Goal: Complete application form

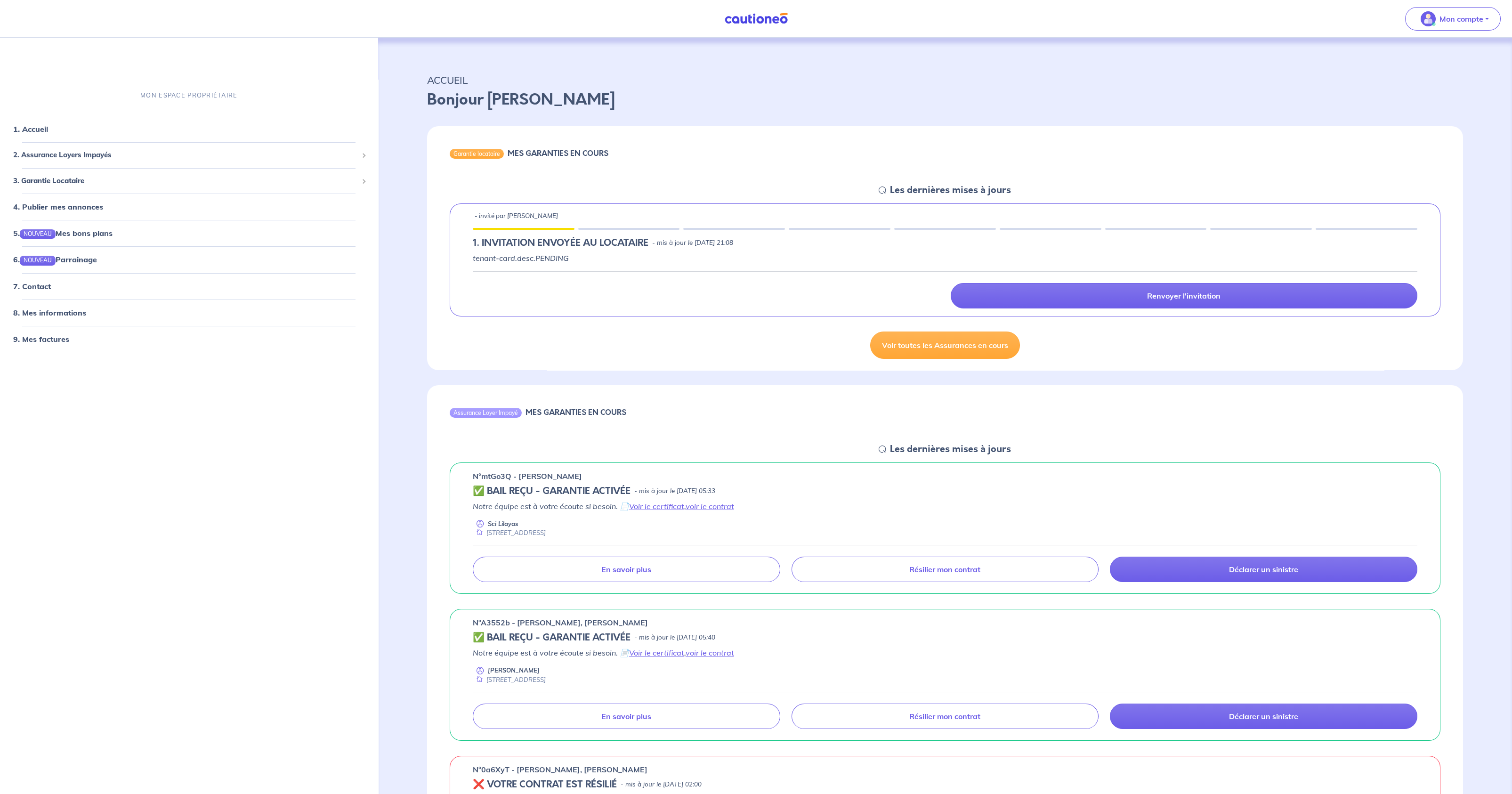
scroll to position [954, 0]
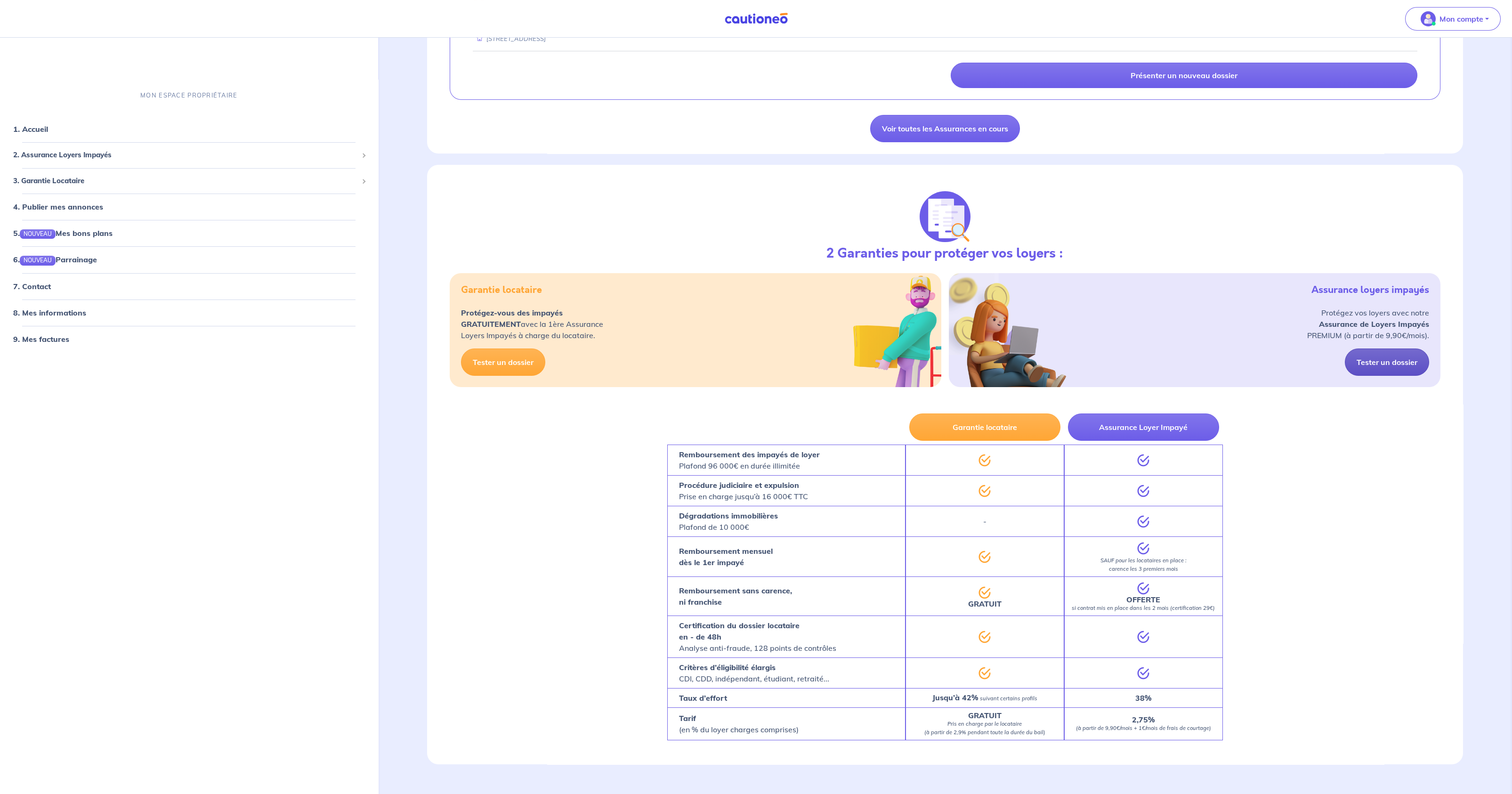
click at [770, 350] on link "Tester un dossier" at bounding box center [1386, 362] width 84 height 27
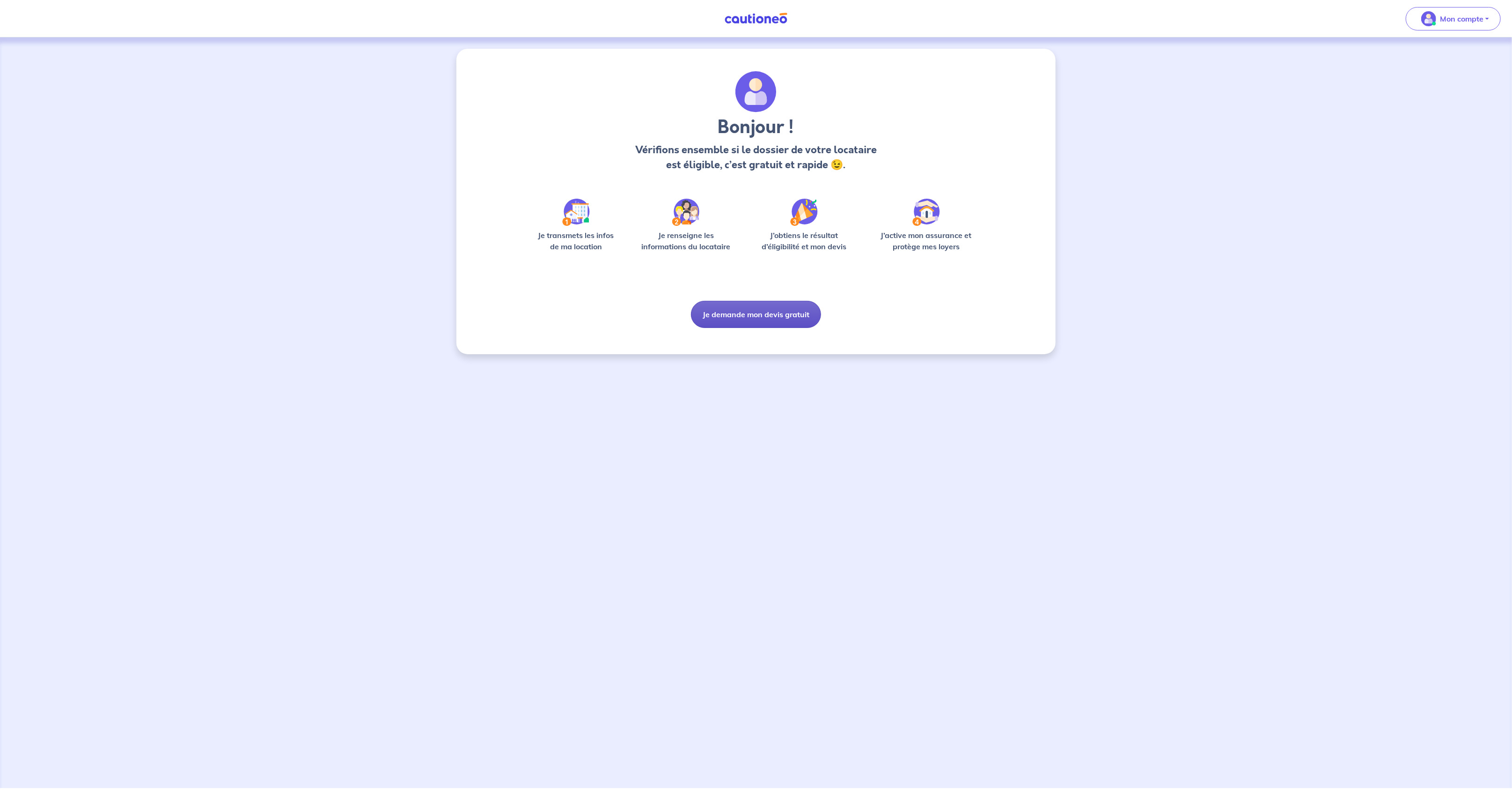
click at [765, 314] on button "Je demande mon devis gratuit" at bounding box center [756, 314] width 130 height 27
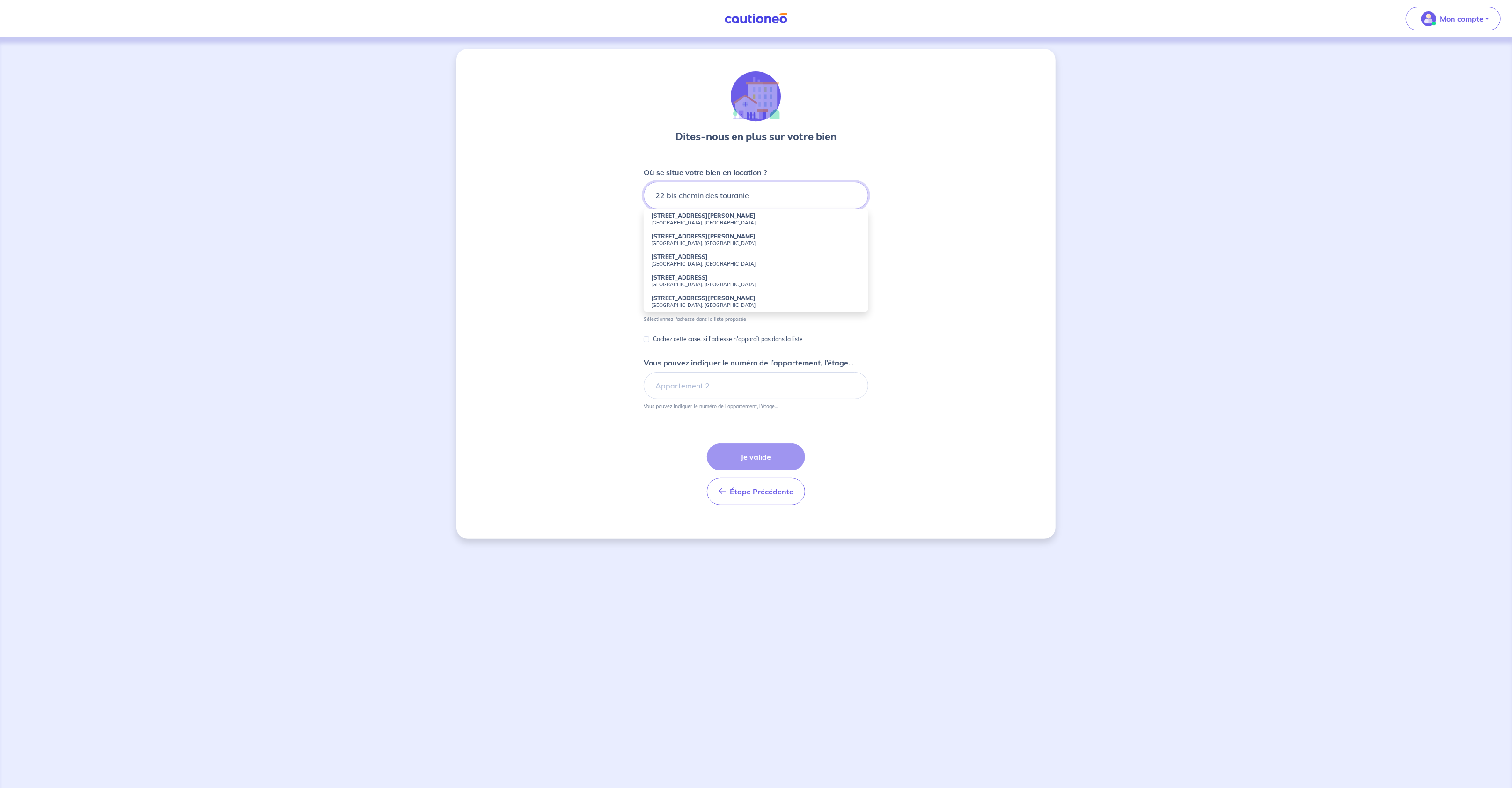
type input "22 bis chemin des touranies"
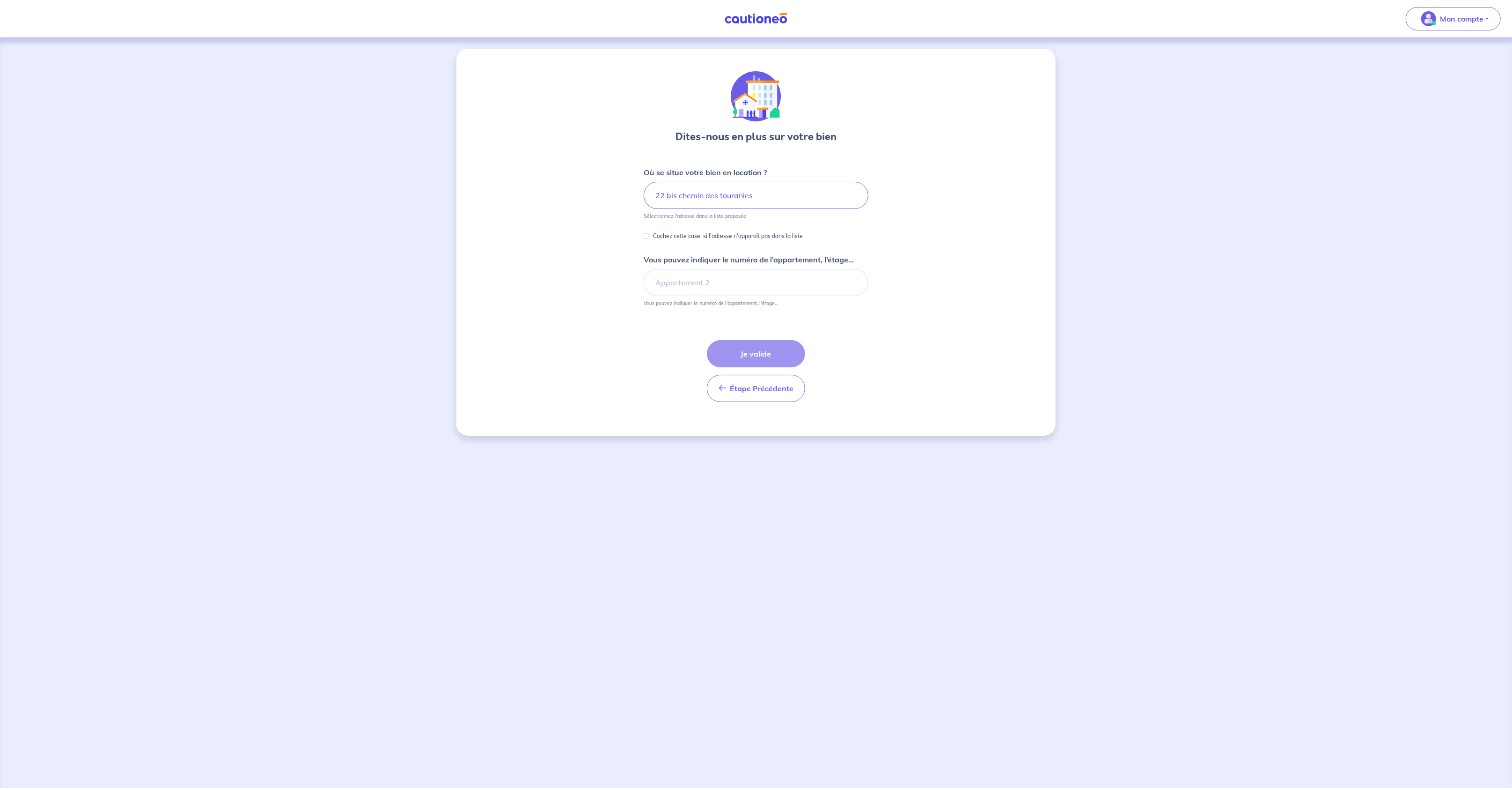
click at [663, 233] on p "Cochez cette case, si l'adresse n'apparaît pas dans la liste" at bounding box center [728, 236] width 149 height 11
click at [649, 233] on input "Cochez cette case, si l'adresse n'apparaît pas dans la liste" at bounding box center [646, 236] width 6 height 6
checkbox input "true"
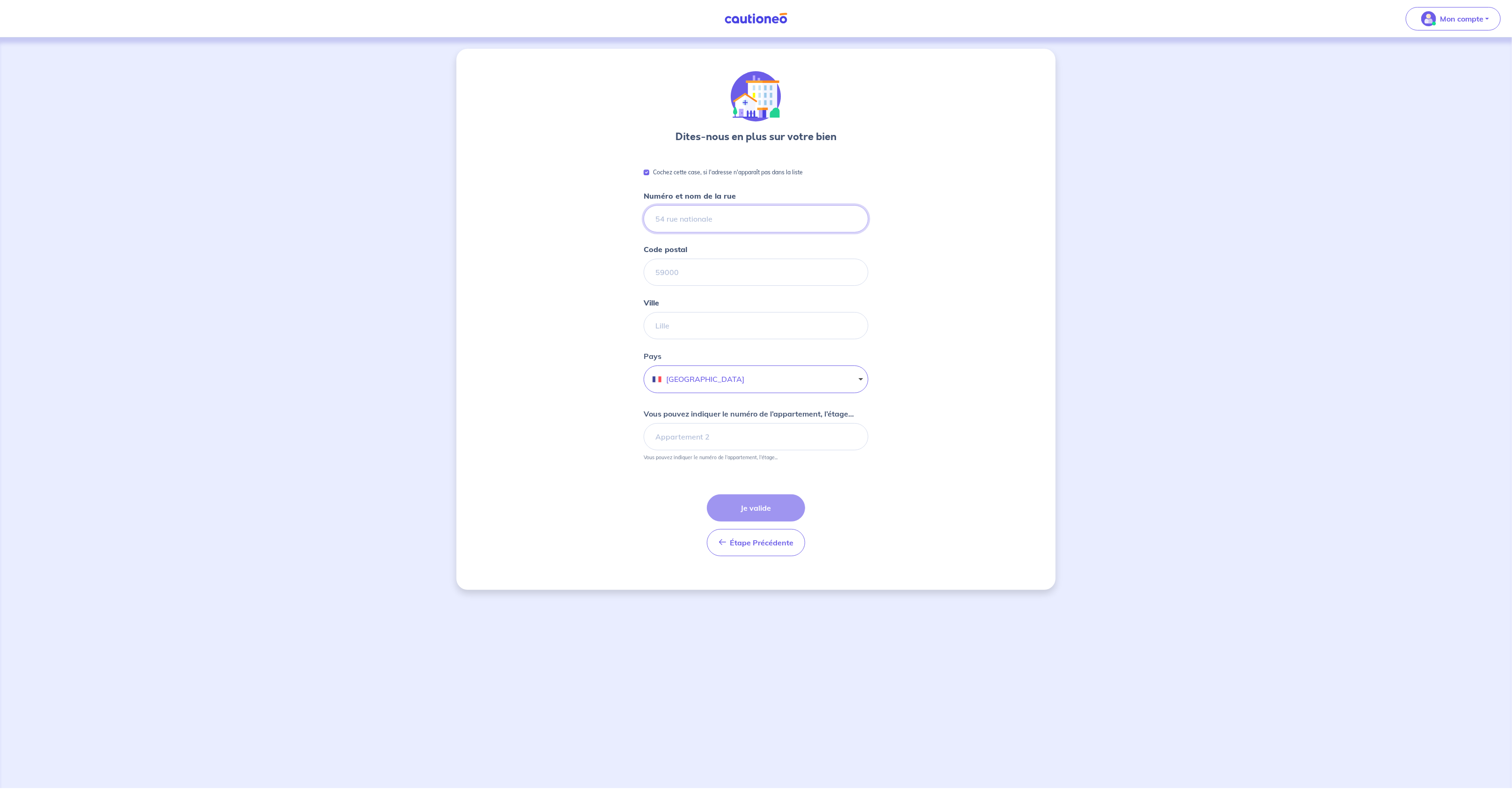
click at [715, 223] on input "Numéro et nom de la rue" at bounding box center [755, 218] width 225 height 27
type input "22 bis chemin des touranies"
type input "91530"
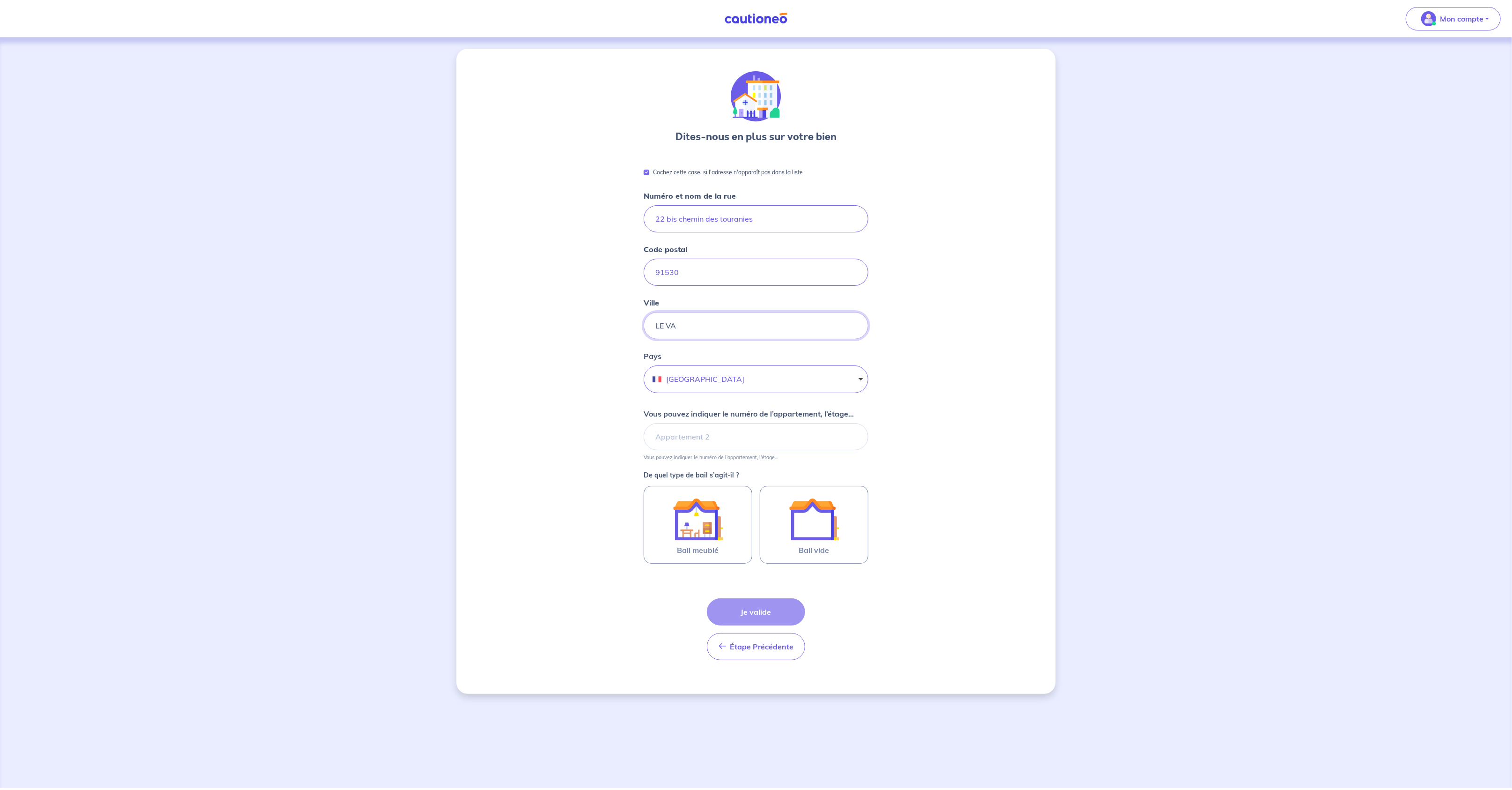
type input "LE VAL-SAINT-GERMAIN"
click at [691, 380] on button "[GEOGRAPHIC_DATA]" at bounding box center [755, 380] width 225 height 28
click at [737, 376] on button "[GEOGRAPHIC_DATA]" at bounding box center [755, 380] width 225 height 28
click at [765, 524] on img at bounding box center [814, 519] width 51 height 51
click at [0, 0] on input "Bail vide" at bounding box center [0, 0] width 0 height 0
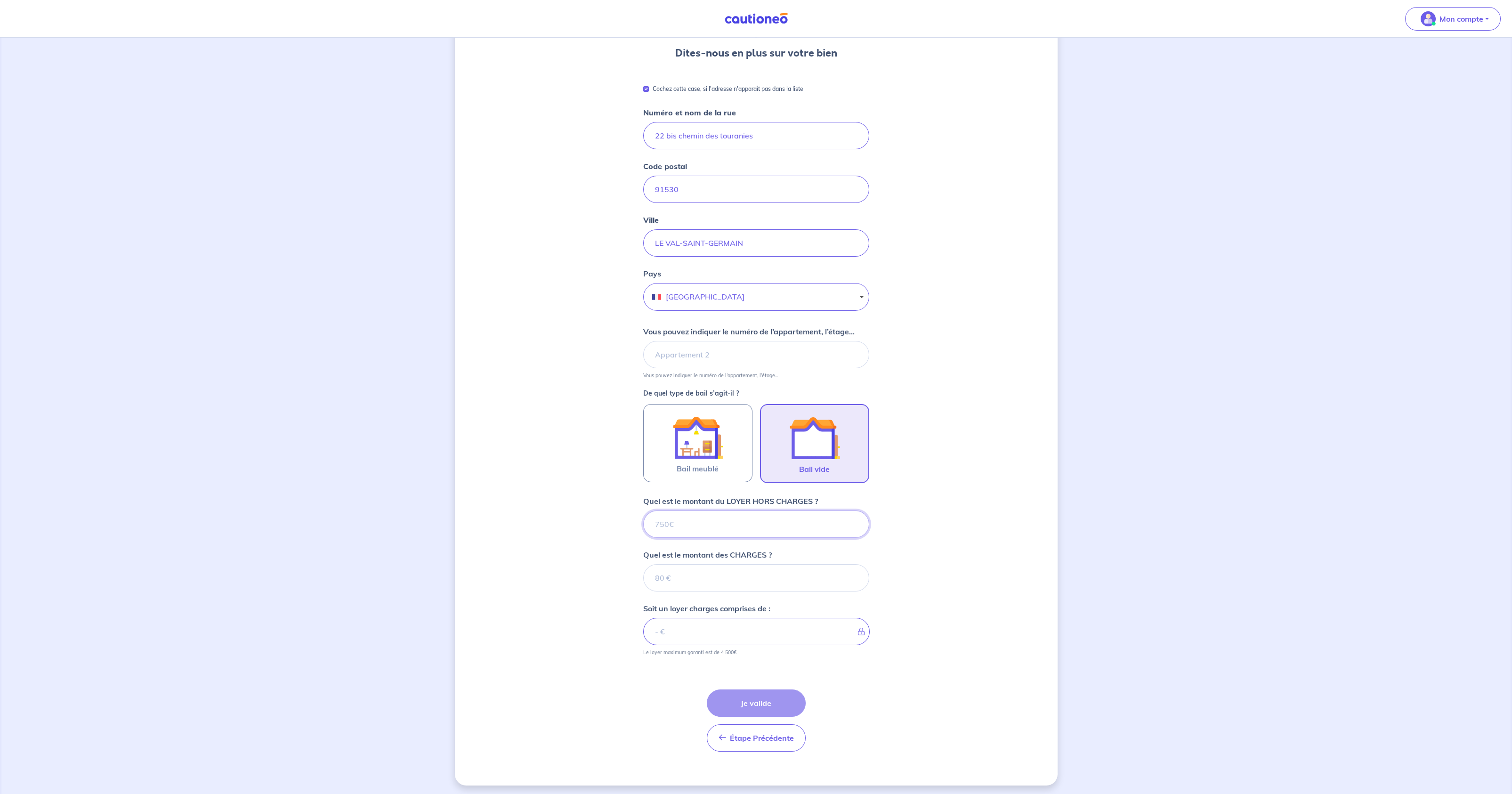
scroll to position [85, 0]
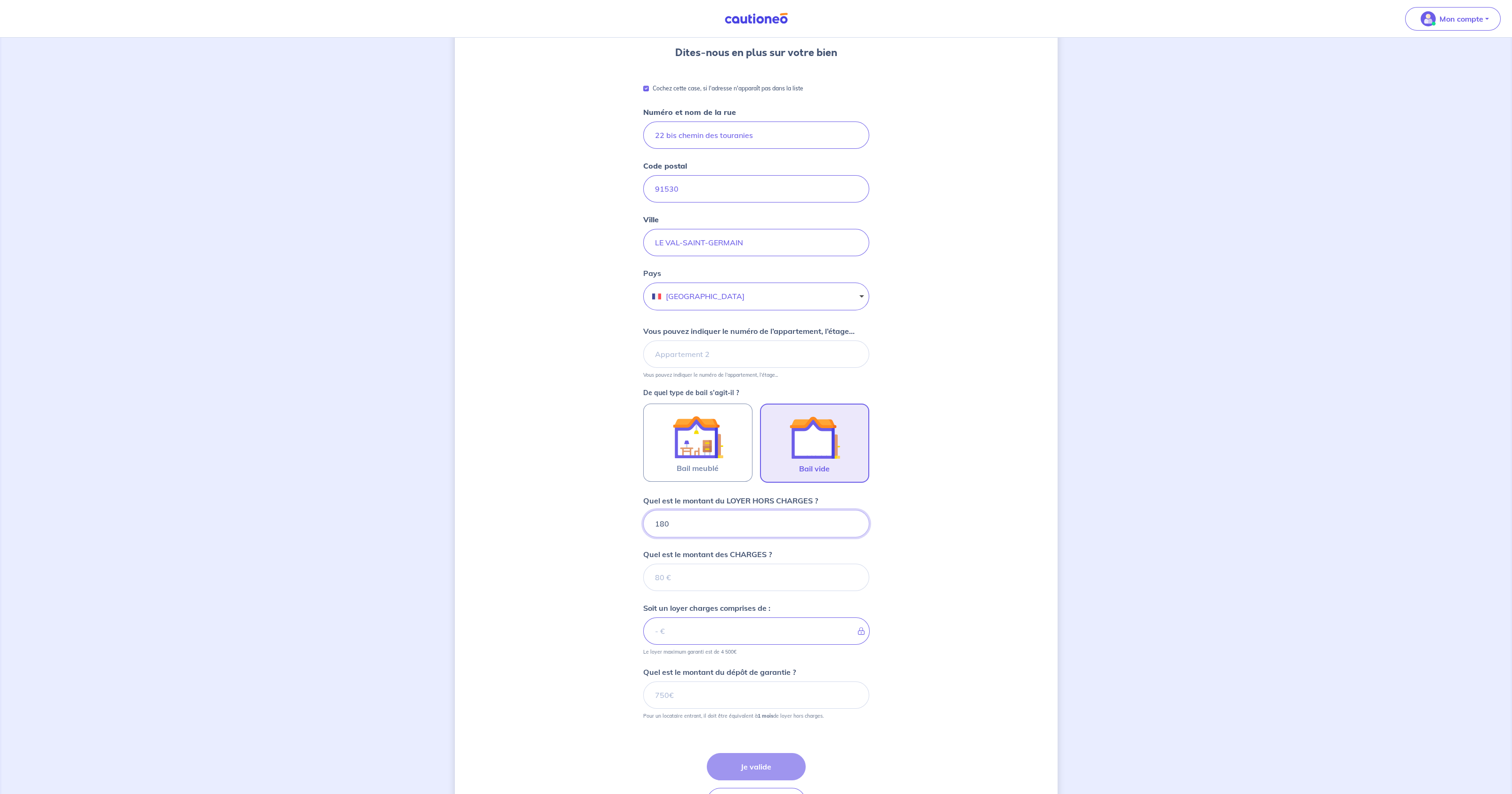
type input "1800"
click at [707, 577] on input "Quel est le montant des CHARGES ?" at bounding box center [756, 577] width 226 height 27
type input "0"
type input "1800"
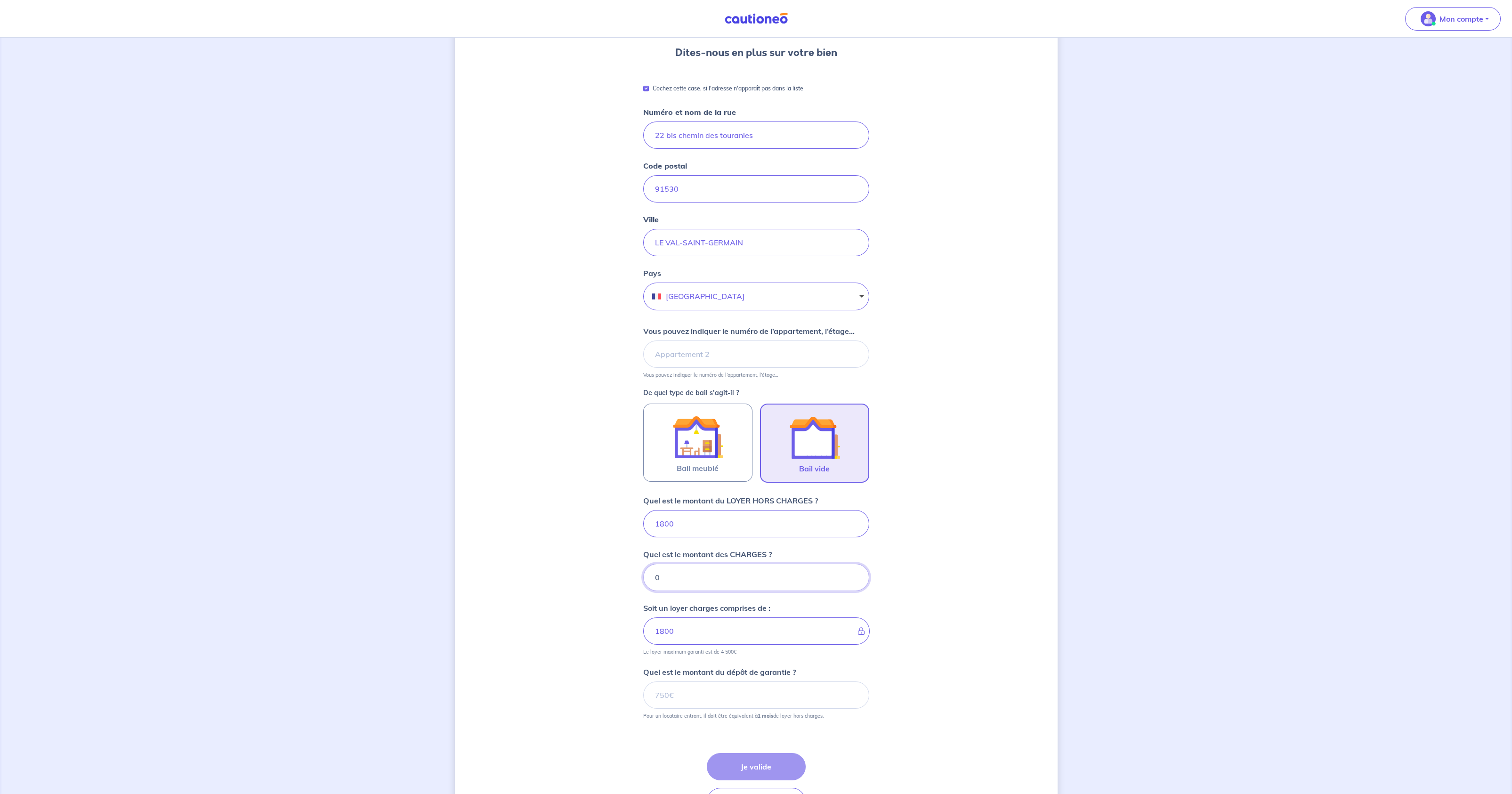
type input "0"
click at [706, 691] on input "Quel est le montant du dépôt de garantie ?" at bounding box center [756, 695] width 226 height 27
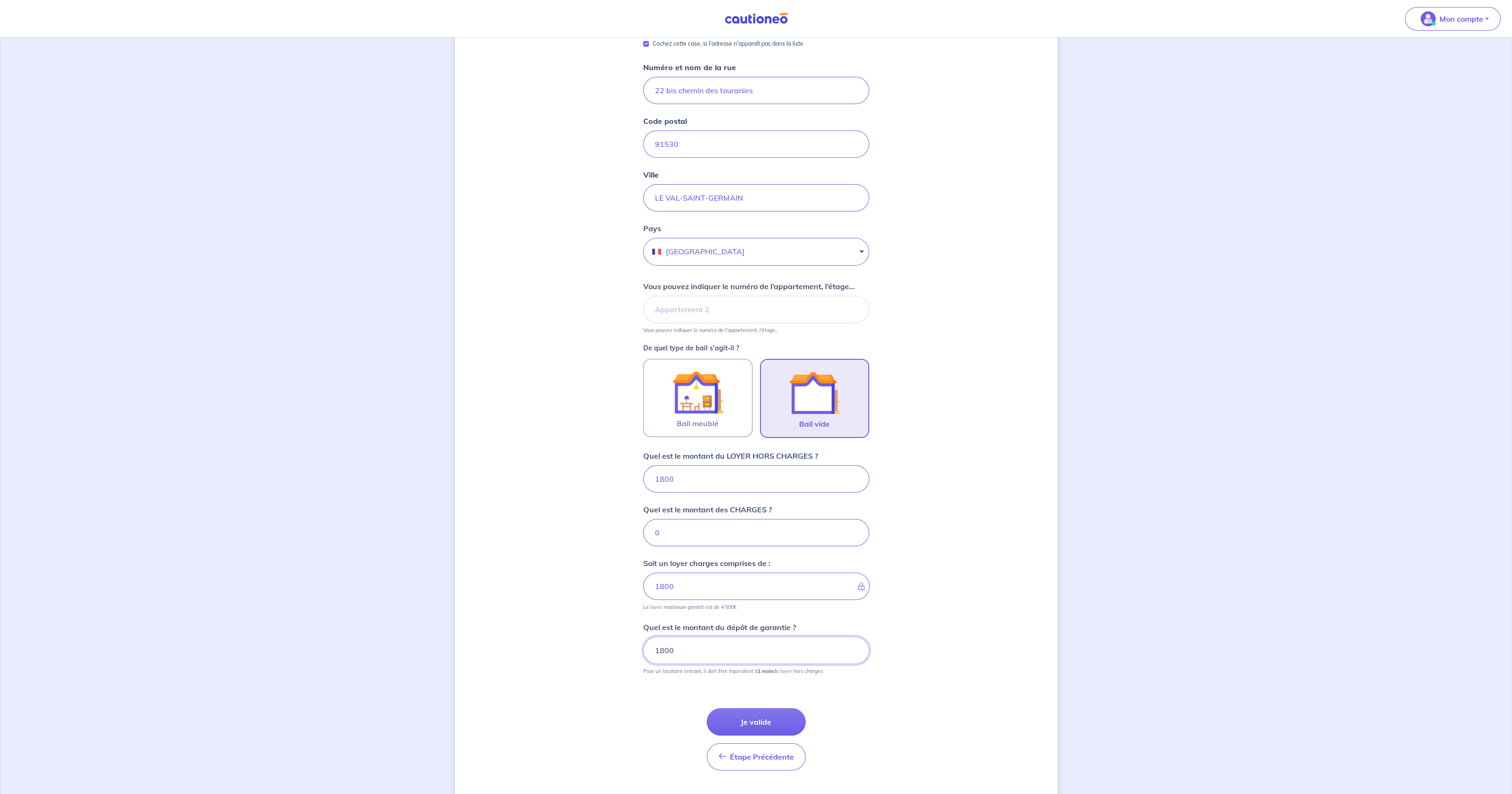
scroll to position [149, 0]
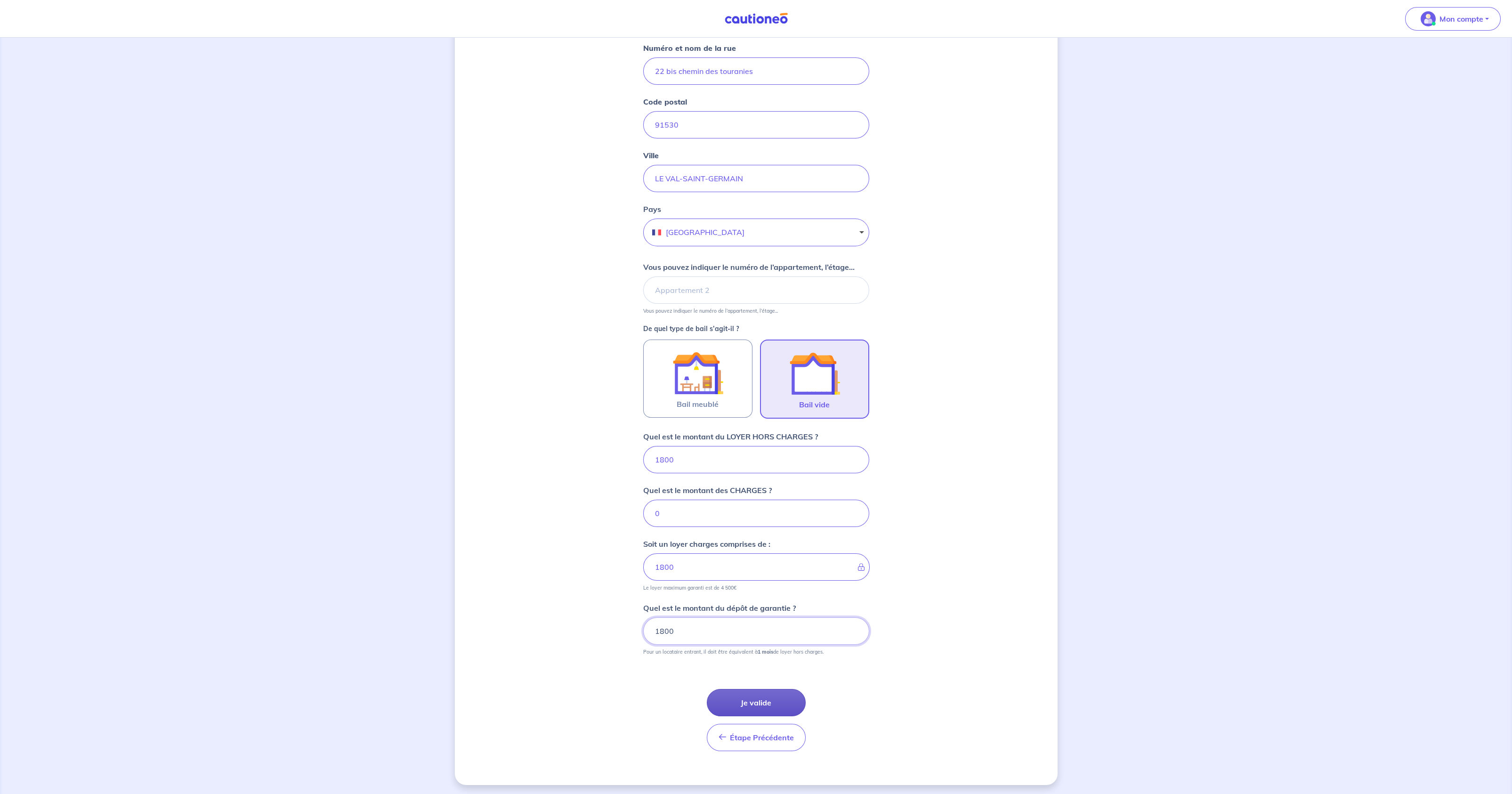
type input "1800"
click at [770, 692] on button "Je valide" at bounding box center [756, 702] width 99 height 27
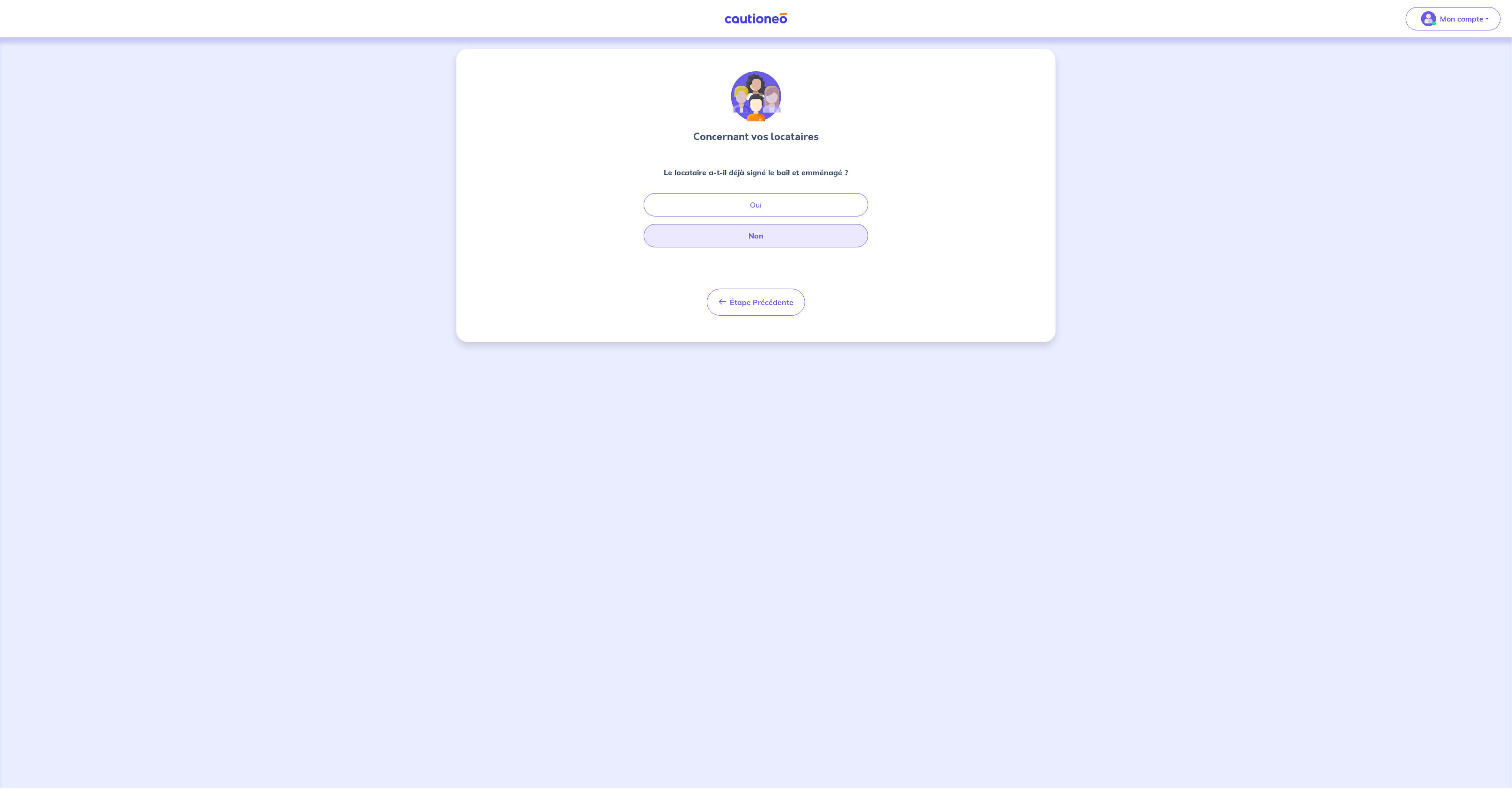
click at [765, 234] on button "Non" at bounding box center [755, 236] width 225 height 24
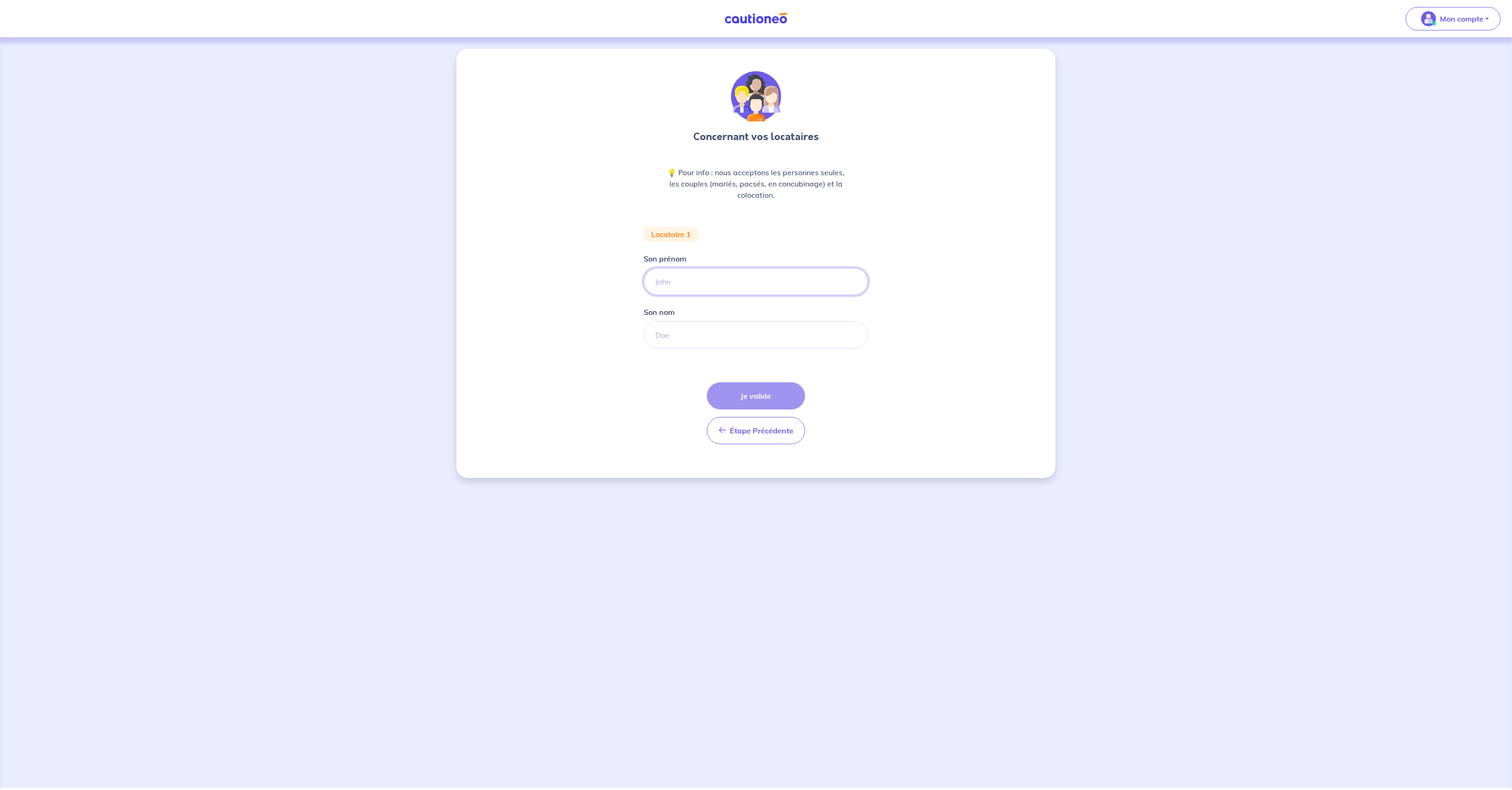
click at [693, 277] on input "Son prénom" at bounding box center [755, 281] width 225 height 27
type input "Donia"
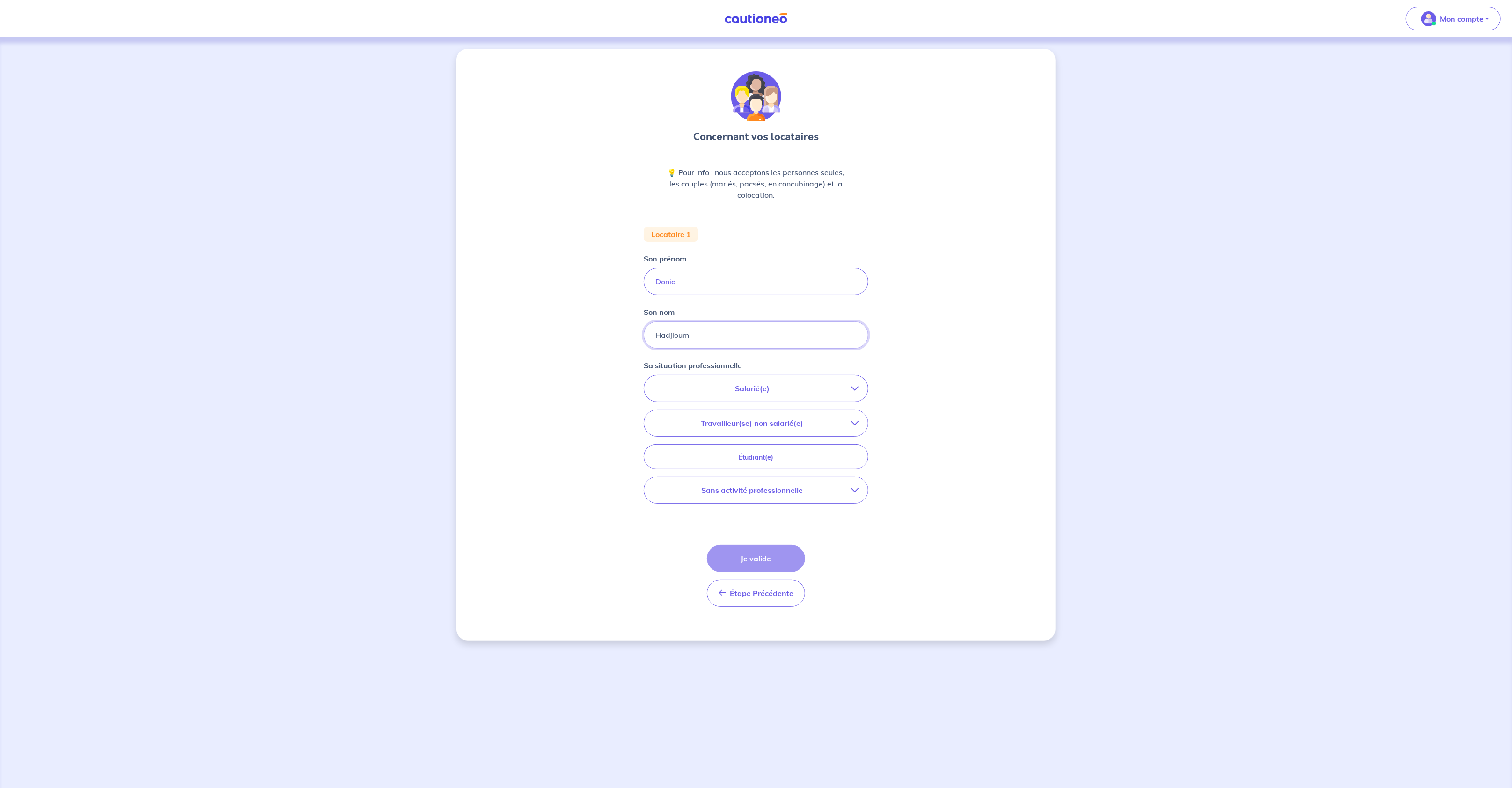
type input "Hadjloum"
click at [765, 388] on p "Salarié(e)" at bounding box center [752, 388] width 198 height 11
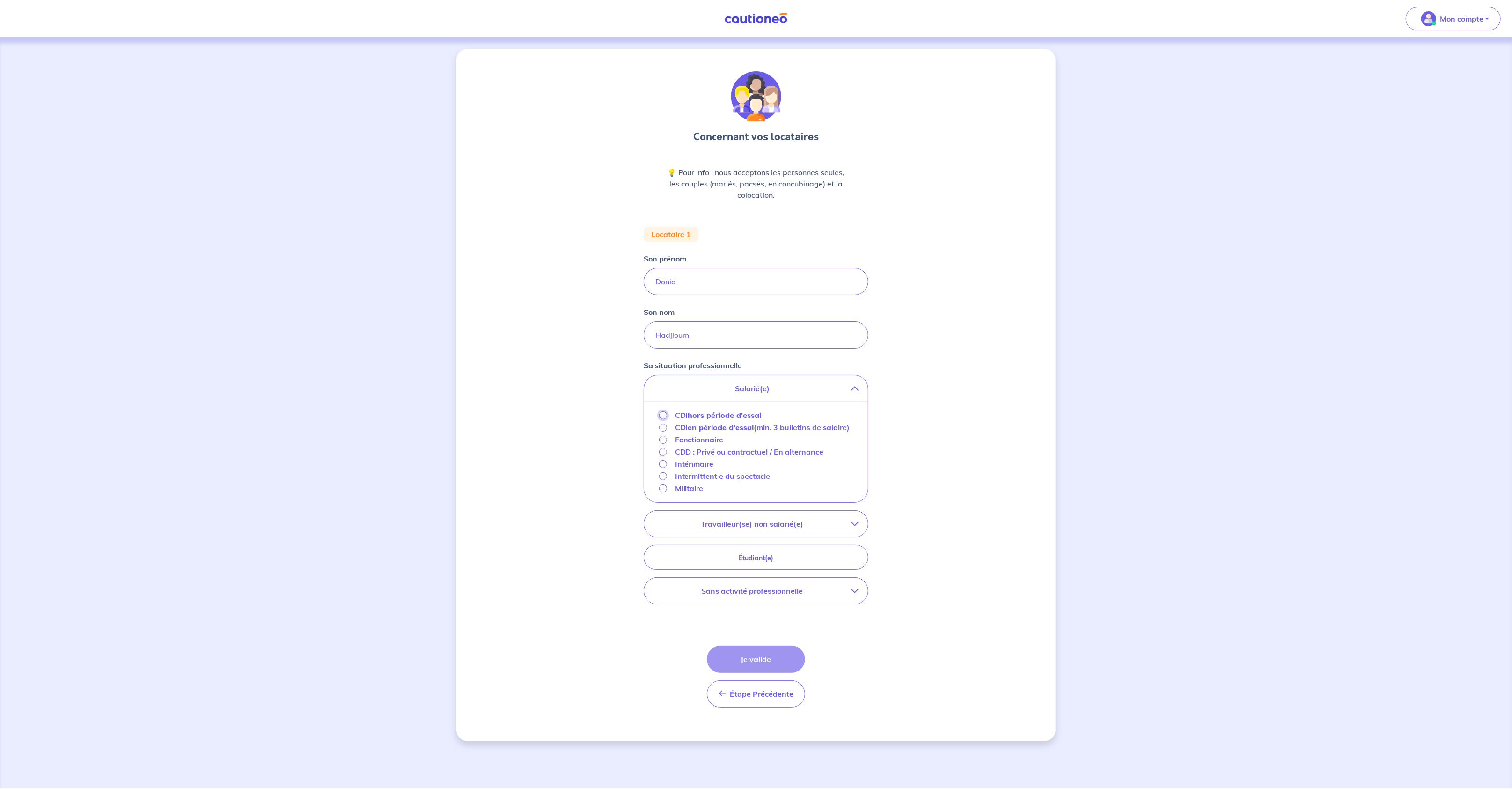
click at [661, 416] on input "CDI hors période d'essai" at bounding box center [663, 415] width 8 height 8
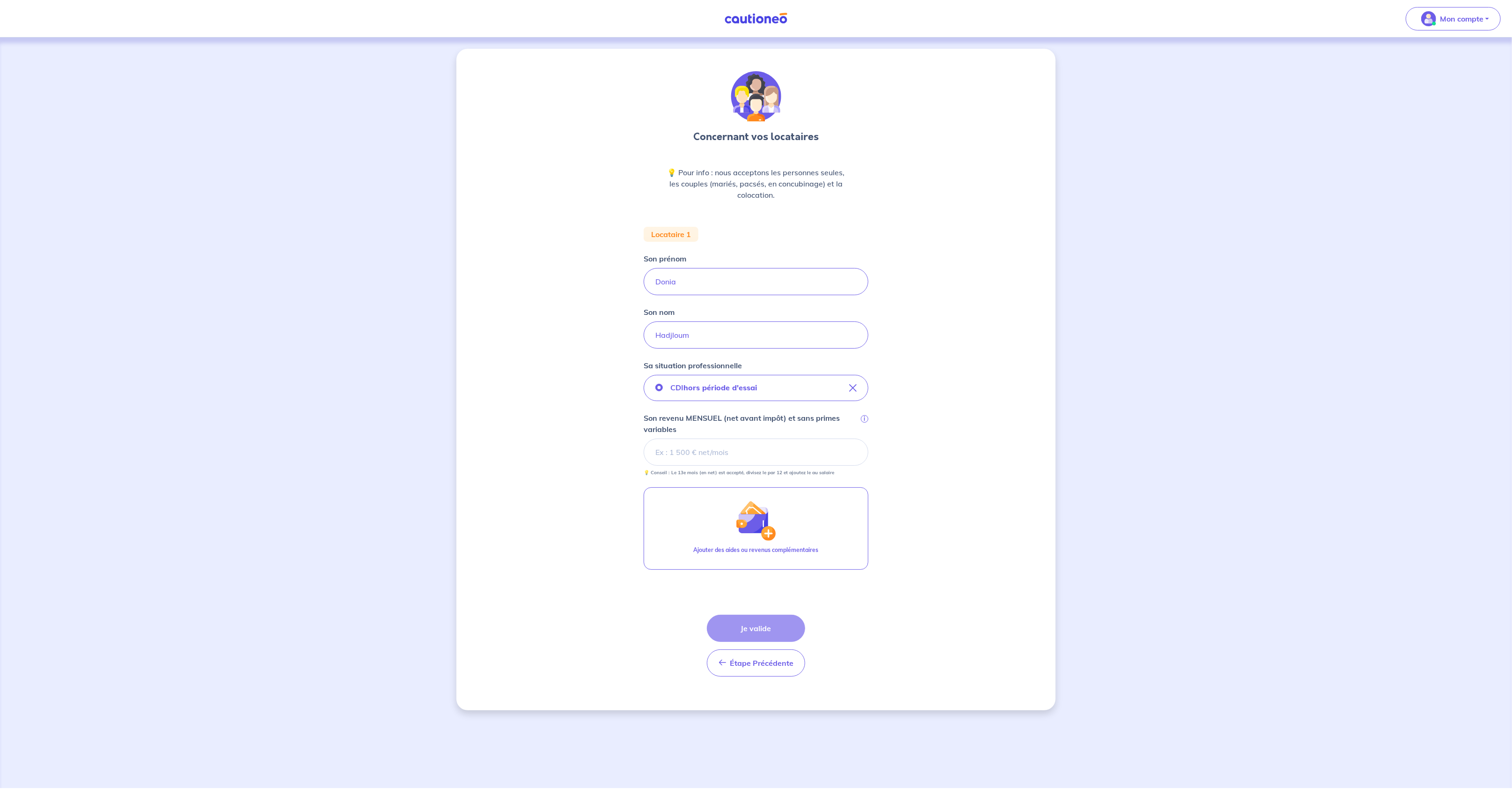
click at [614, 662] on div "Concernant vos locataires 💡 Pour info : nous acceptons les personnes seules, le…" at bounding box center [756, 380] width 599 height 662
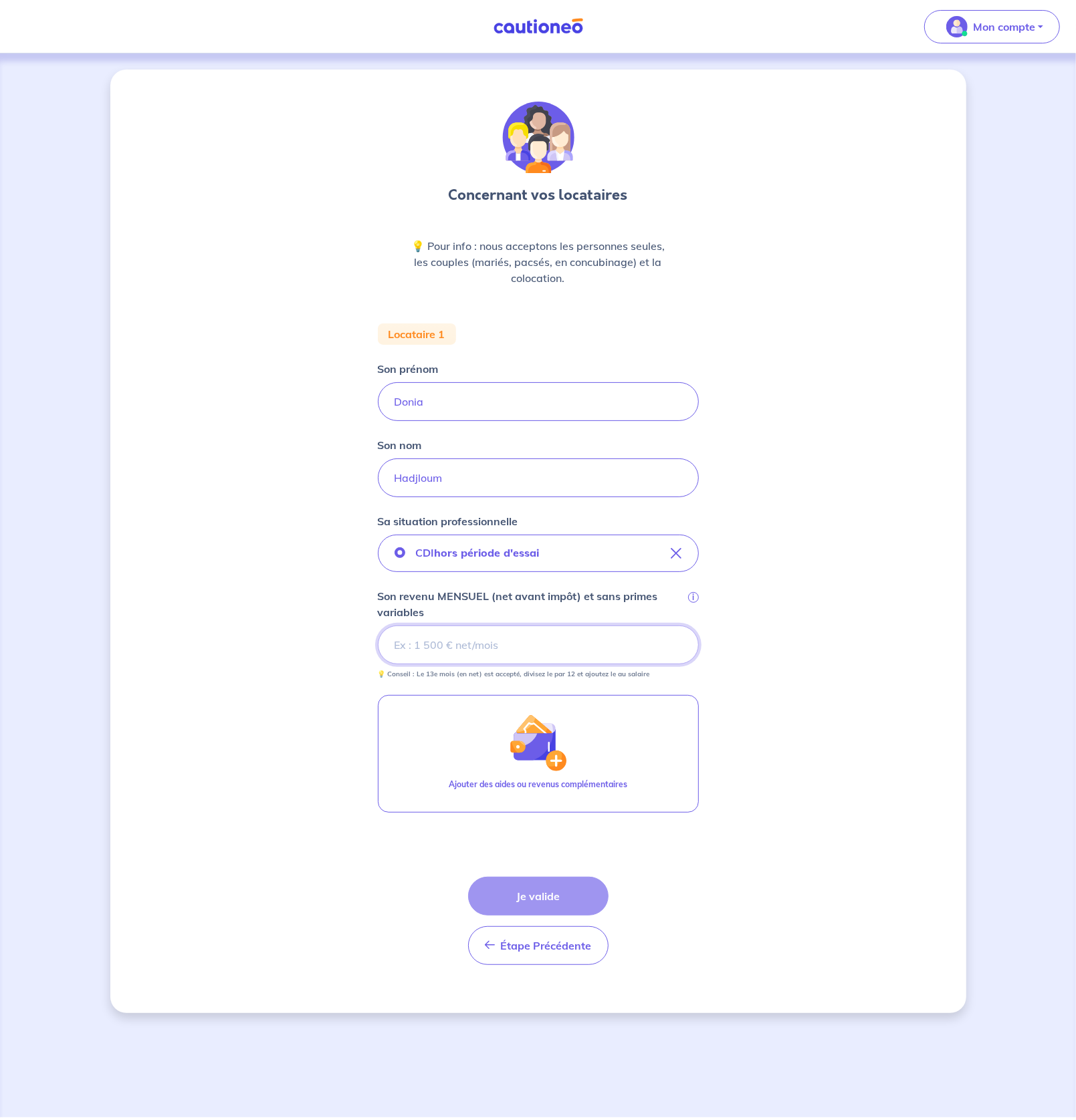
click at [451, 653] on input "Son revenu MENSUEL (net avant impôt) et sans primes variables i" at bounding box center [538, 644] width 321 height 39
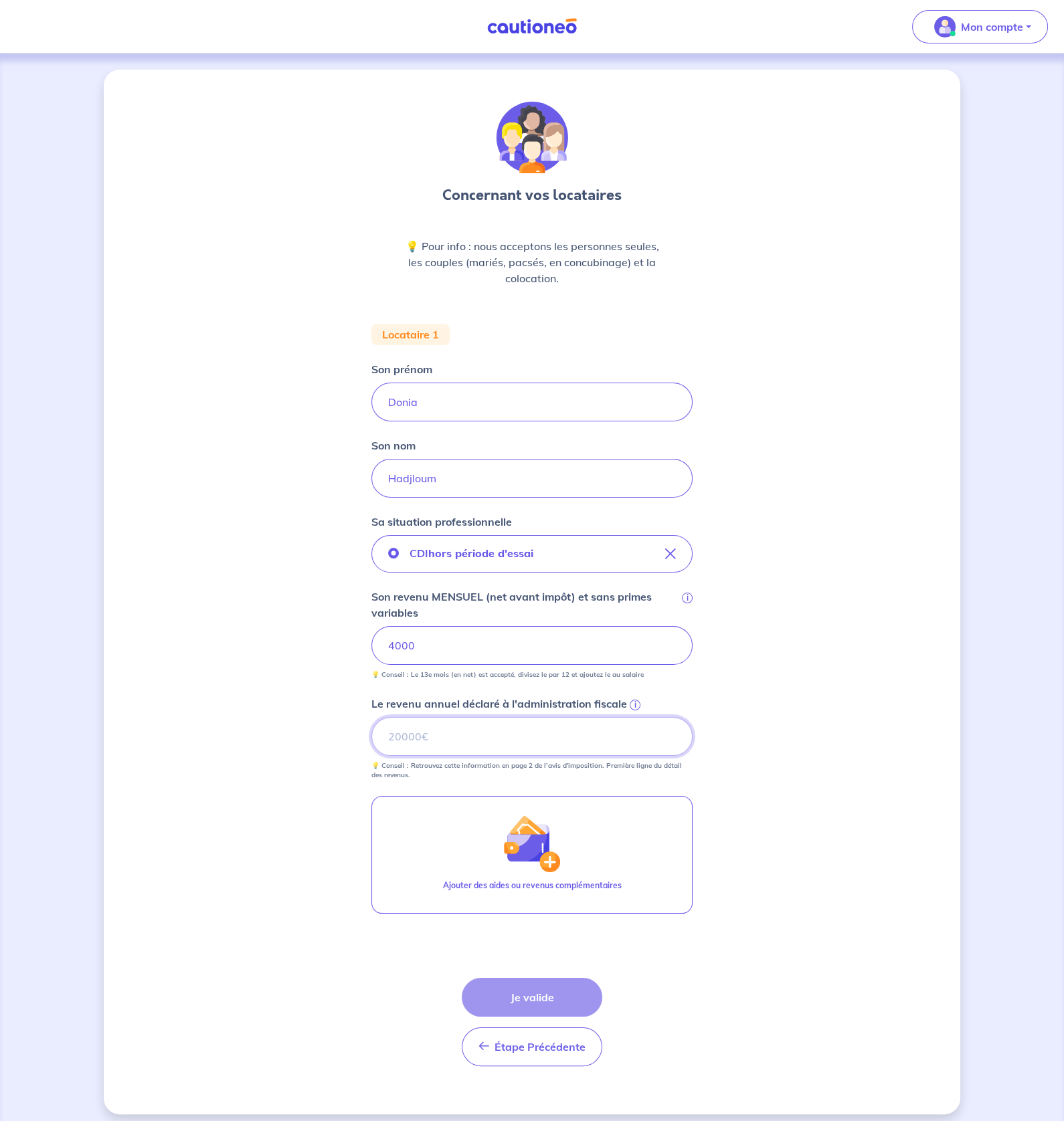
click at [521, 739] on input "Le revenu annuel déclaré à l'administration fiscale i" at bounding box center [532, 736] width 321 height 39
click at [485, 741] on input "Le revenu annuel déclaré à l'administration fiscale i" at bounding box center [532, 736] width 321 height 39
type input "63000"
click at [549, 994] on button "Je valide" at bounding box center [532, 997] width 140 height 39
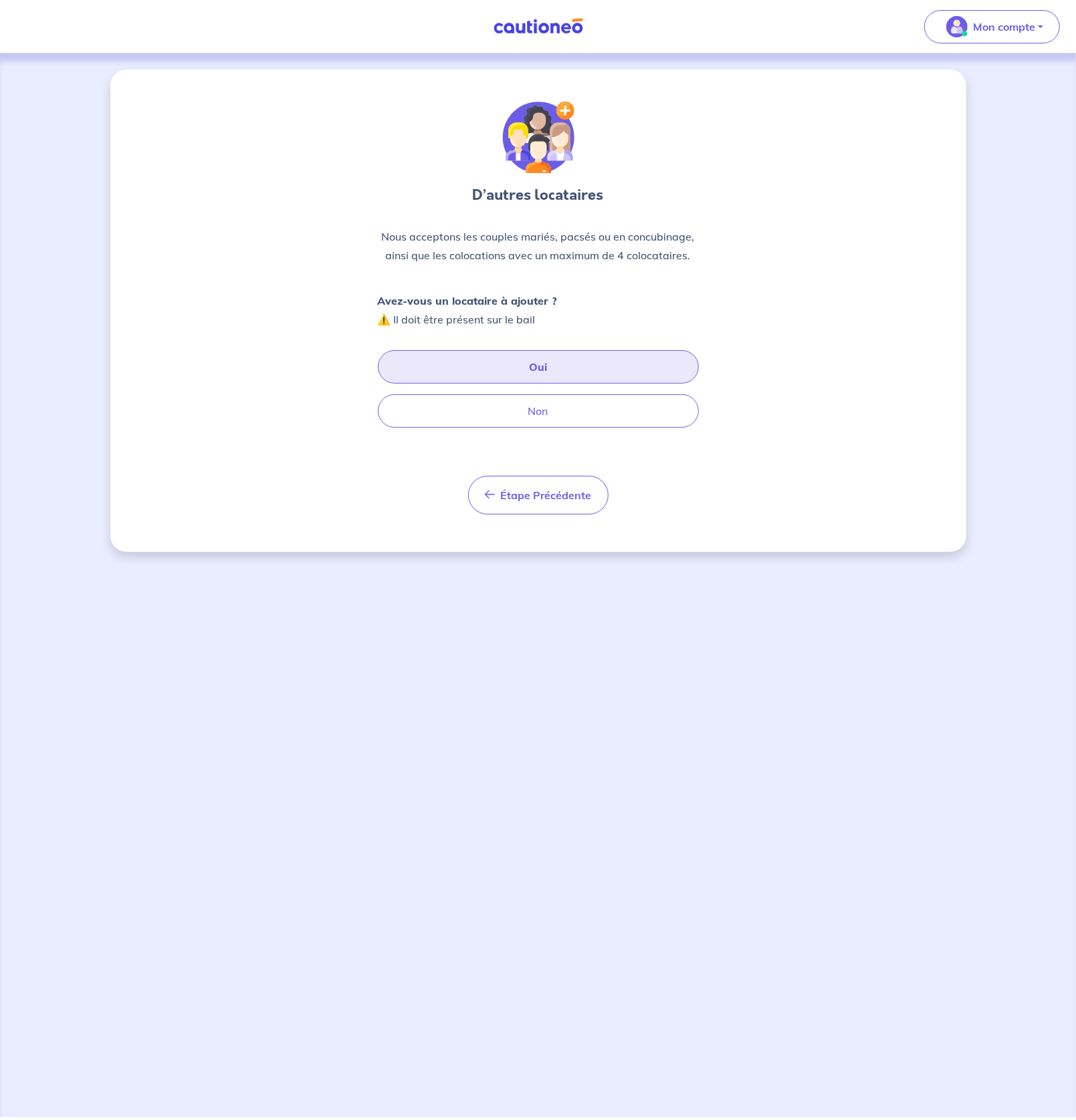
click at [562, 370] on button "Oui" at bounding box center [538, 368] width 321 height 34
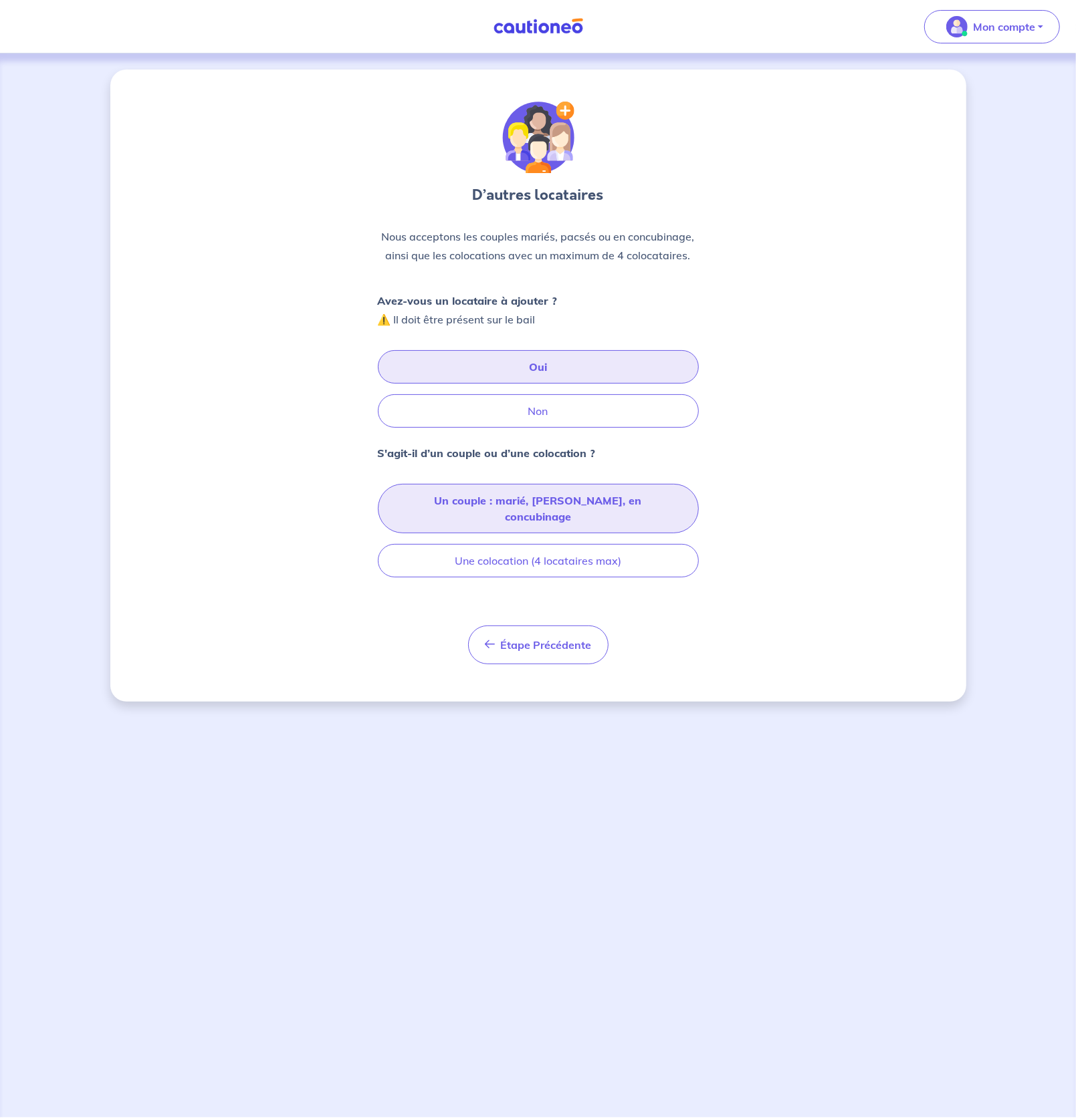
drag, startPoint x: 552, startPoint y: 367, endPoint x: 608, endPoint y: 507, distance: 150.8
click at [608, 507] on div "D’autres locataires Nous acceptons les couples mariés, pacsés ou en concubinage…" at bounding box center [538, 383] width 321 height 563
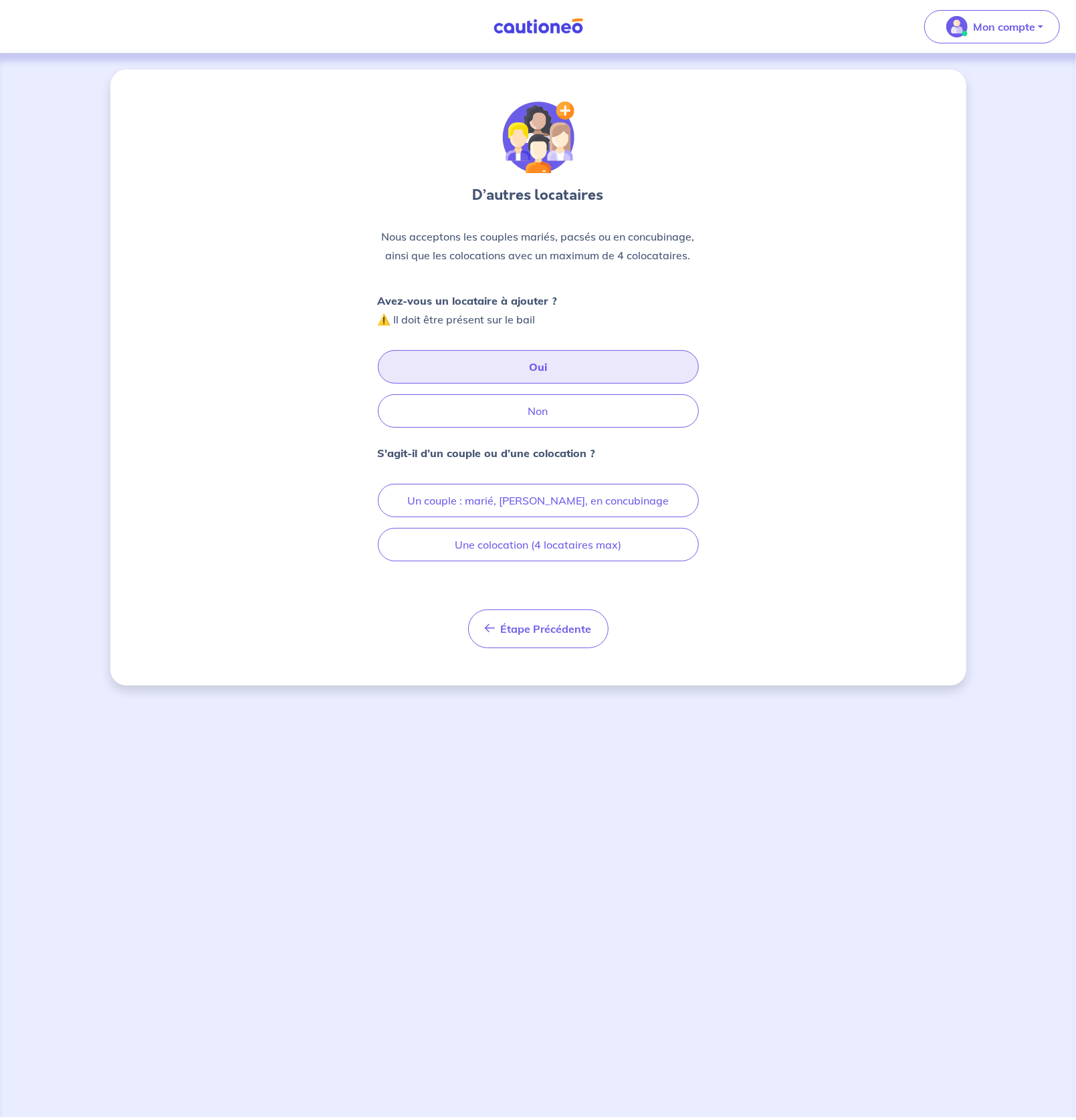
click at [556, 364] on button "Oui" at bounding box center [538, 368] width 321 height 34
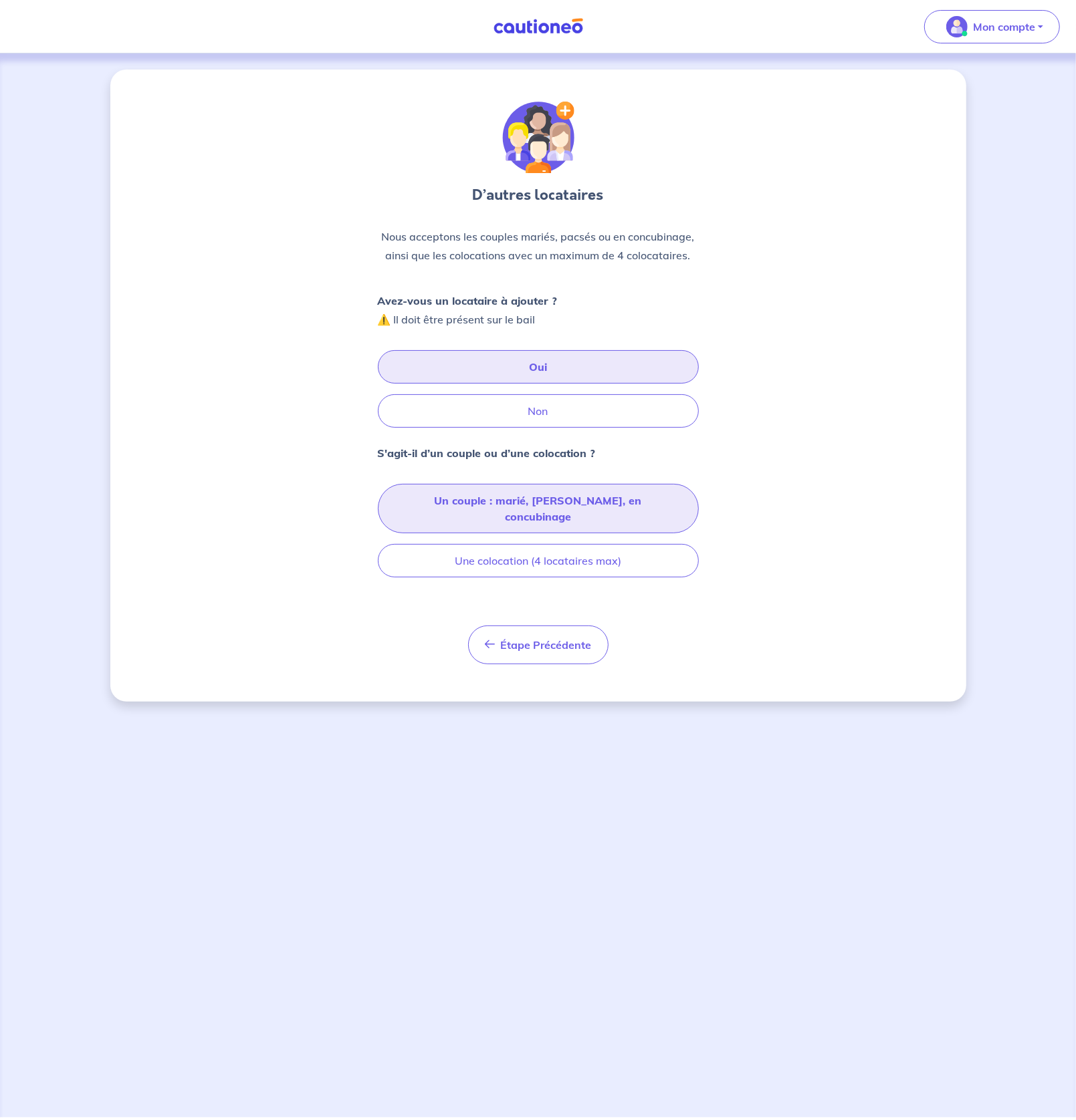
click at [543, 506] on button "Un couple : marié, [PERSON_NAME], en concubinage" at bounding box center [538, 509] width 321 height 50
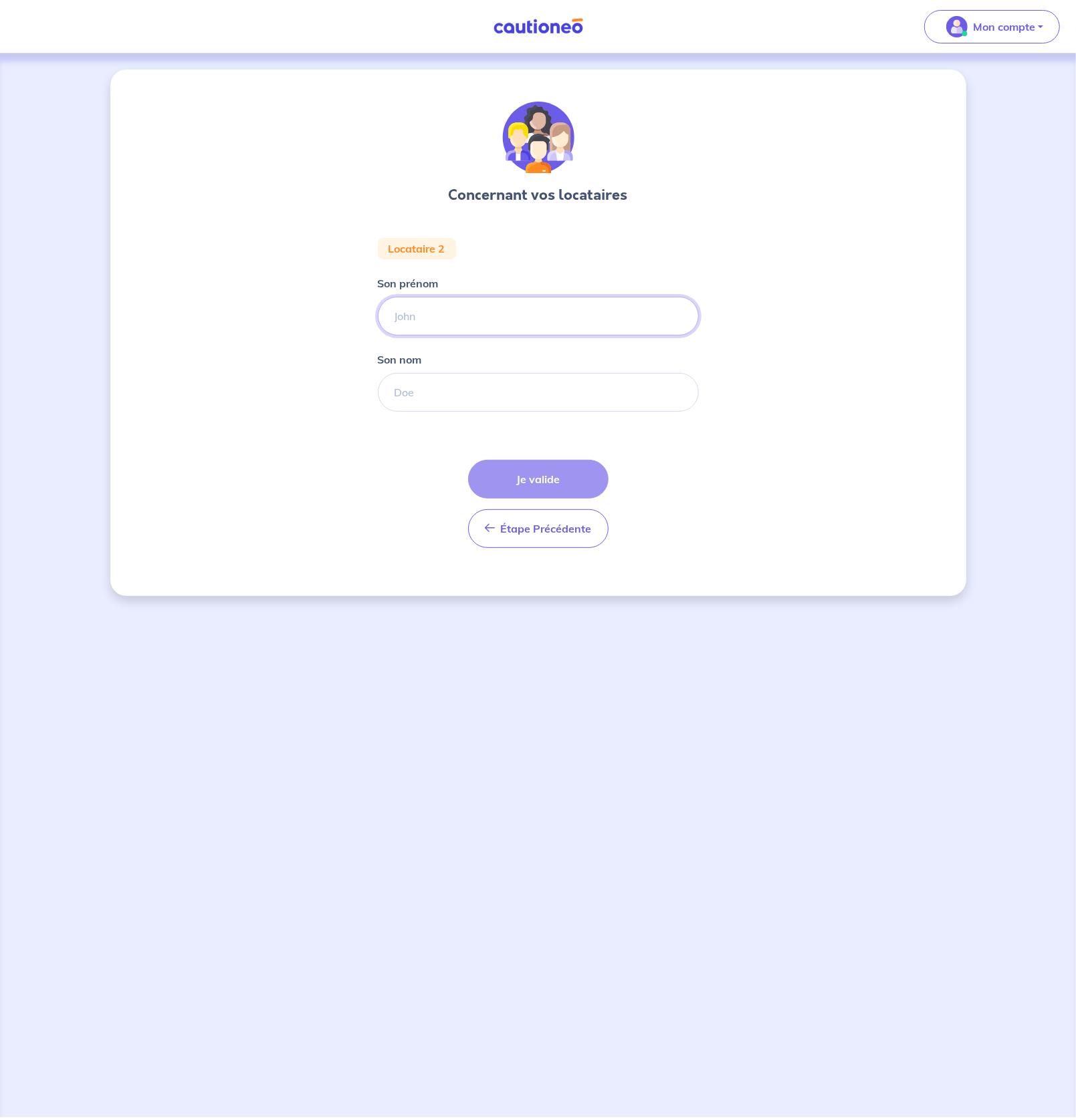
click at [442, 317] on input "Son prénom" at bounding box center [538, 316] width 321 height 39
type input "[PERSON_NAME]"
click at [416, 387] on input "Son nom" at bounding box center [538, 392] width 321 height 39
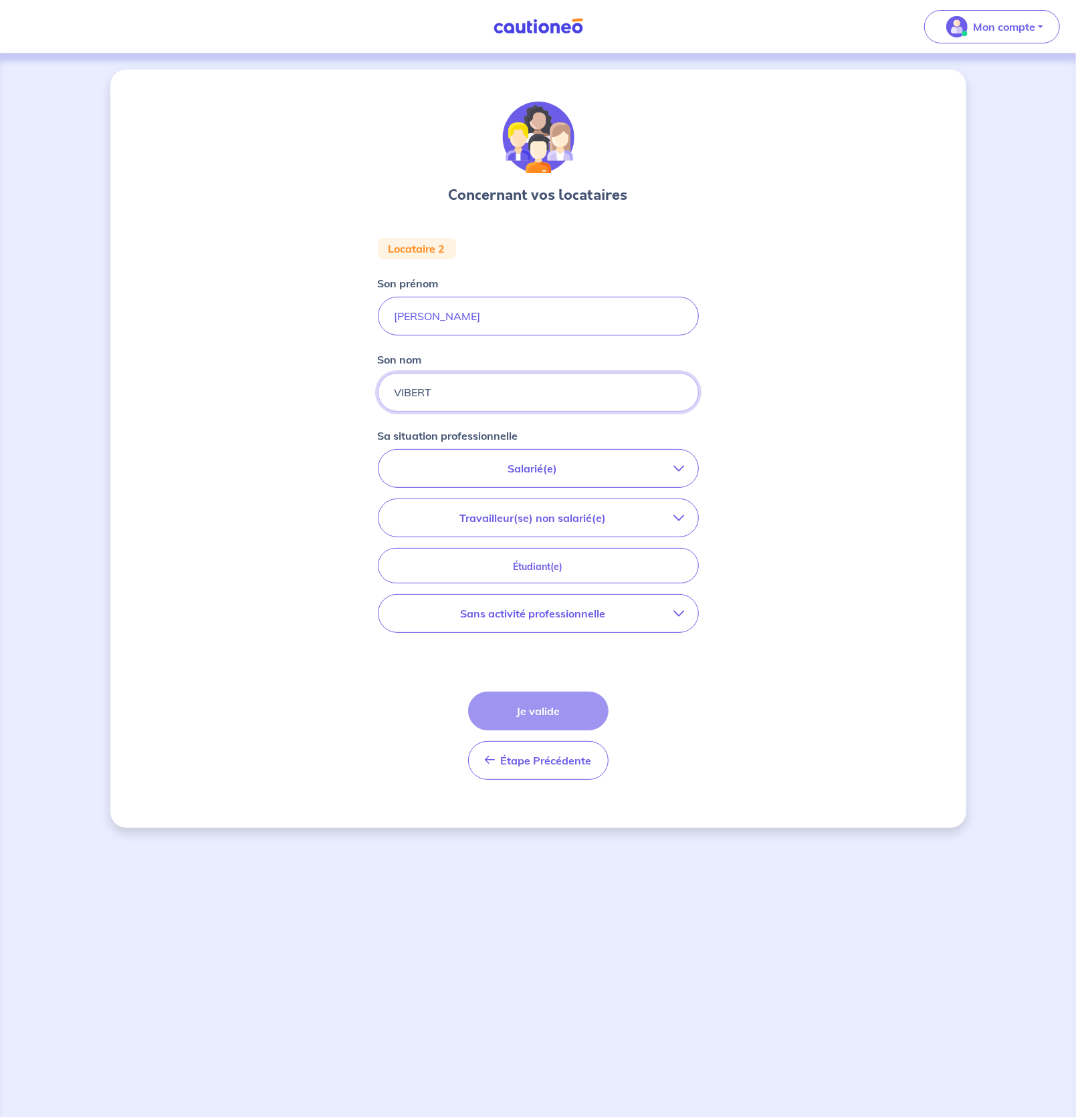
type input "VIBERT"
click at [636, 517] on p "Travailleur(se) non salarié(e)" at bounding box center [533, 517] width 282 height 16
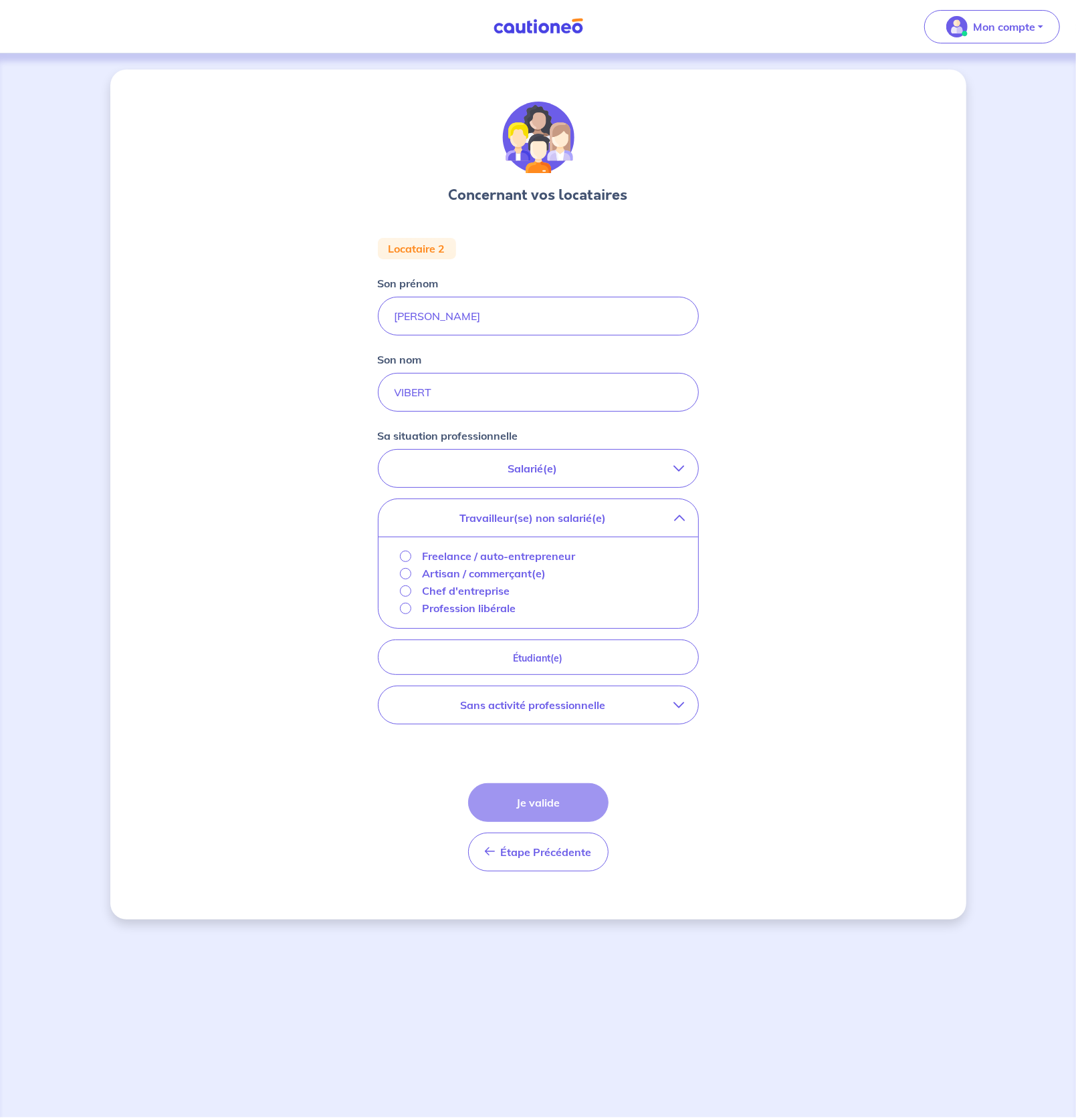
click at [429, 609] on p "Profession libérale" at bounding box center [469, 607] width 94 height 16
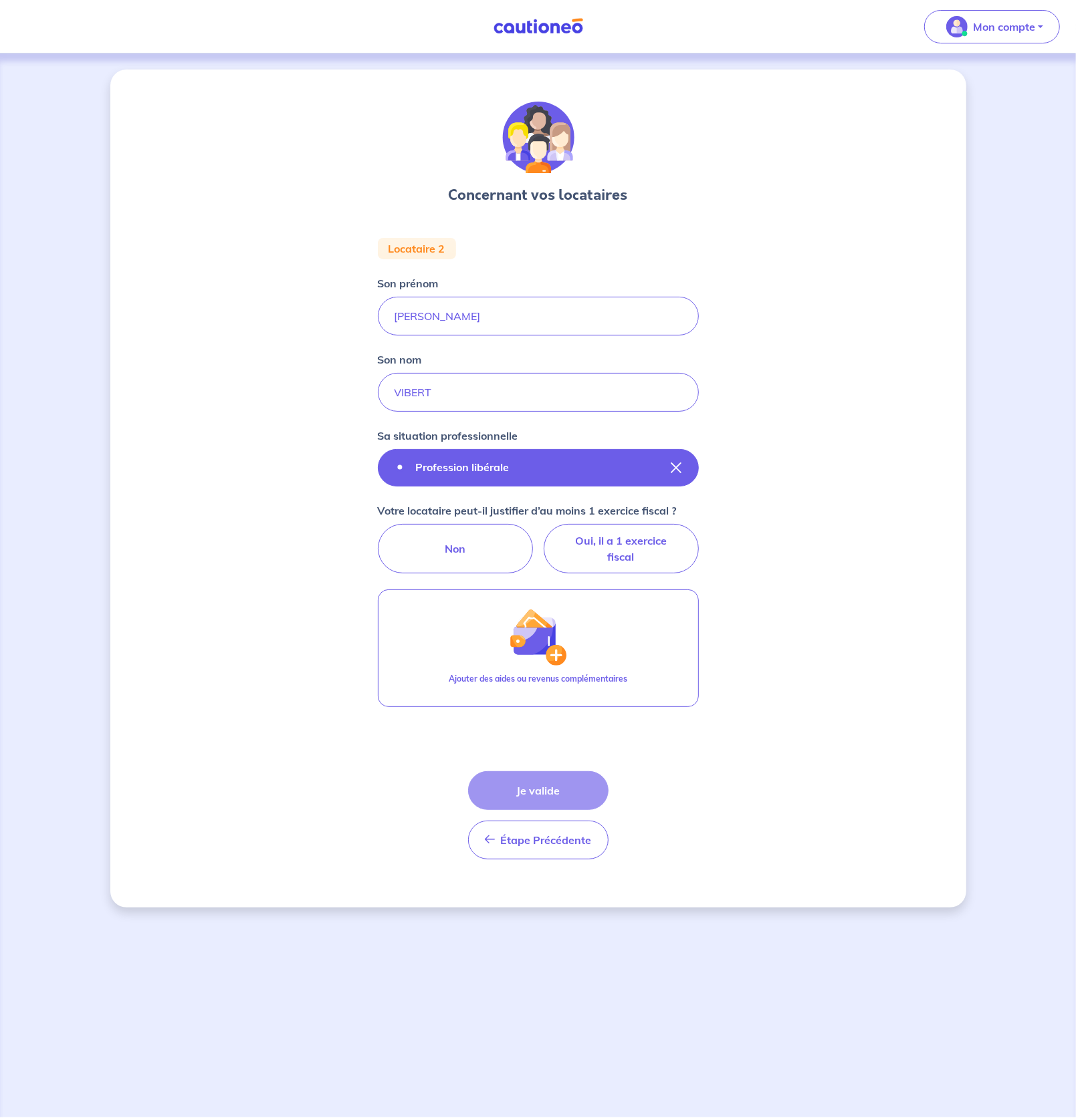
click at [513, 468] on label "Profession libérale" at bounding box center [463, 466] width 115 height 16
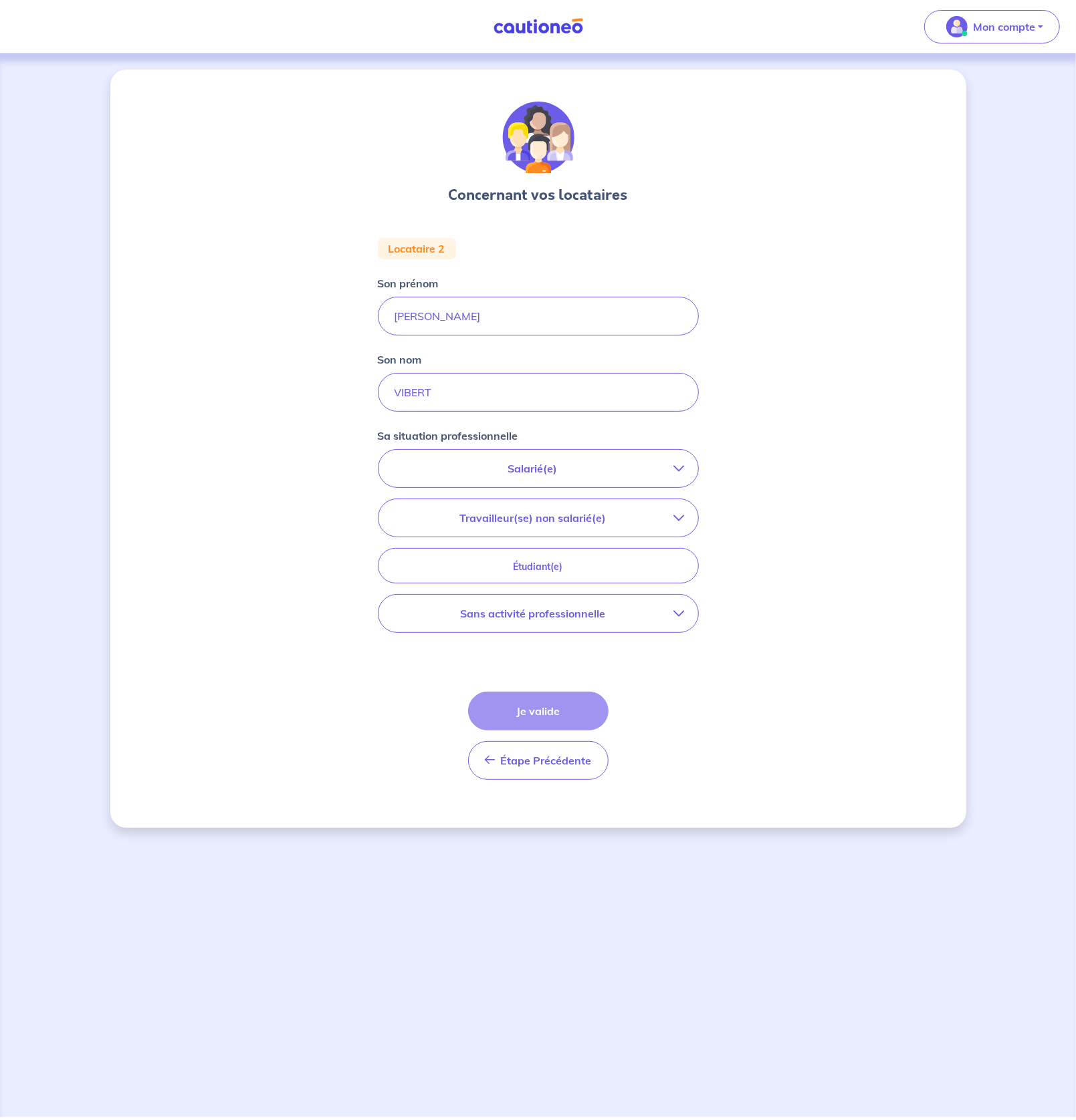
click at [573, 517] on p "Travailleur(se) non salarié(e)" at bounding box center [533, 517] width 282 height 16
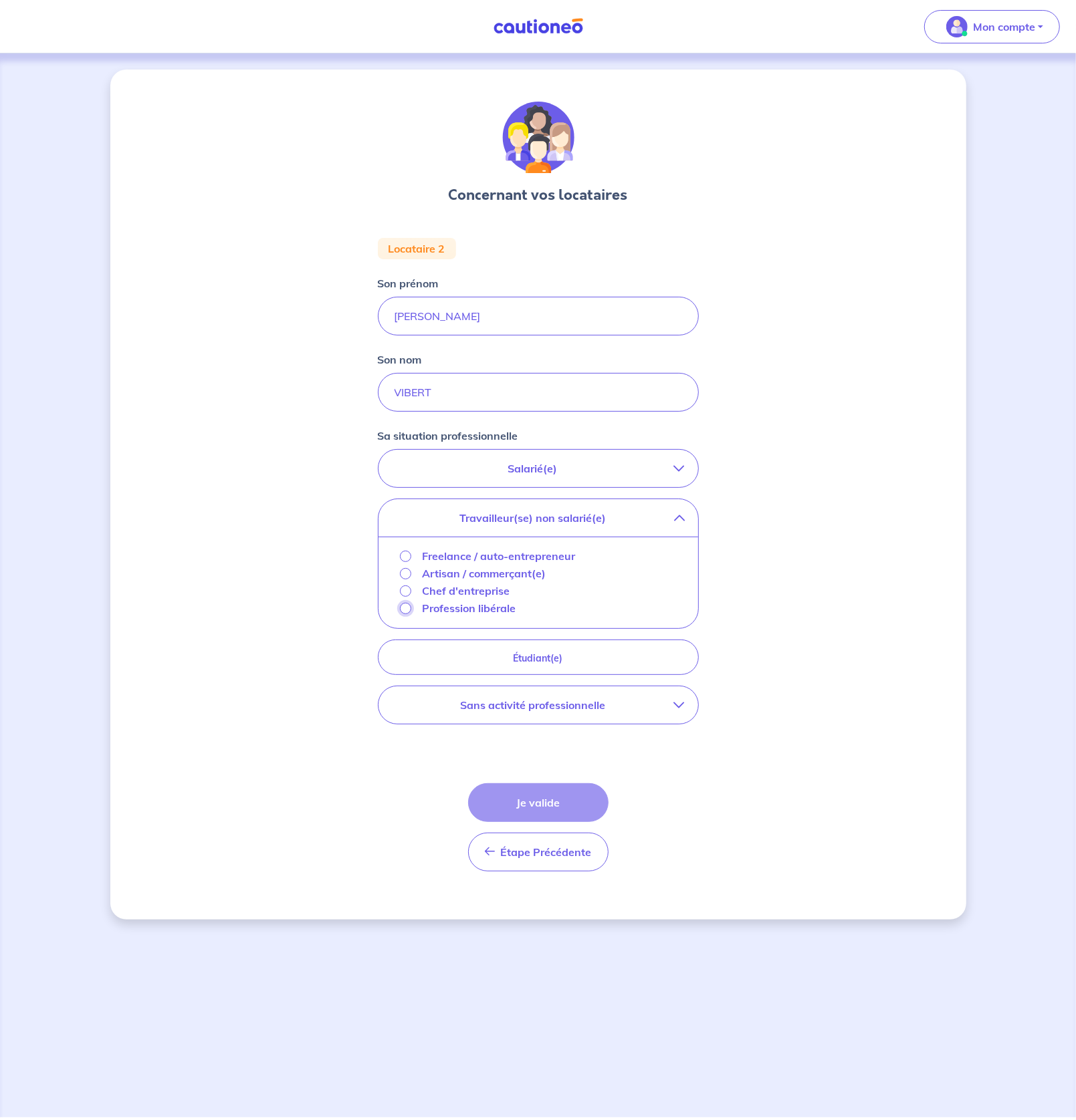
click at [404, 607] on input "Profession libérale" at bounding box center [405, 608] width 11 height 11
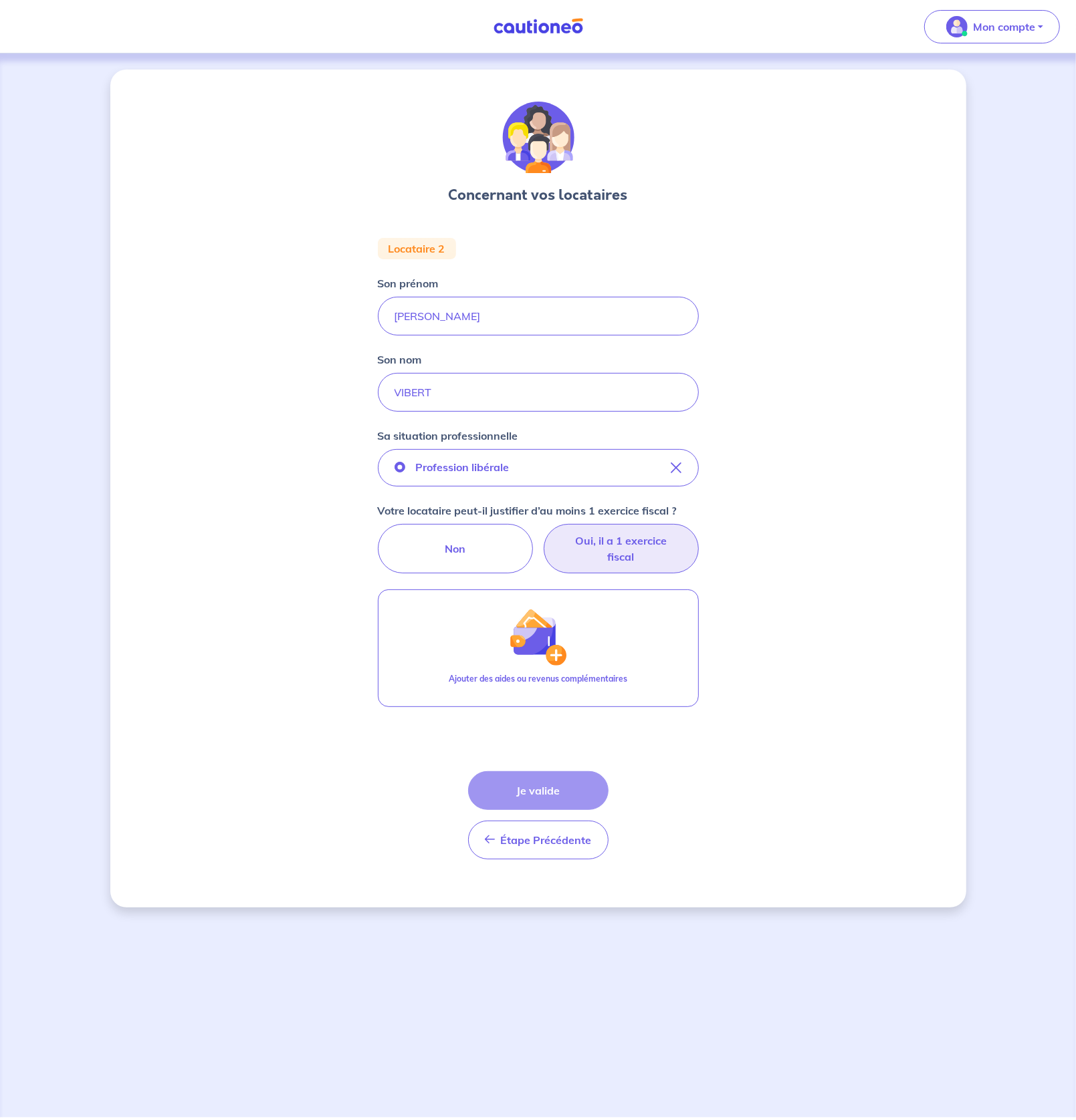
click at [621, 544] on label "Oui, il a 1 exercice fiscal" at bounding box center [621, 548] width 155 height 50
click at [543, 533] on input "Oui, il a 1 exercice fiscal" at bounding box center [537, 528] width 8 height 8
radio input "true"
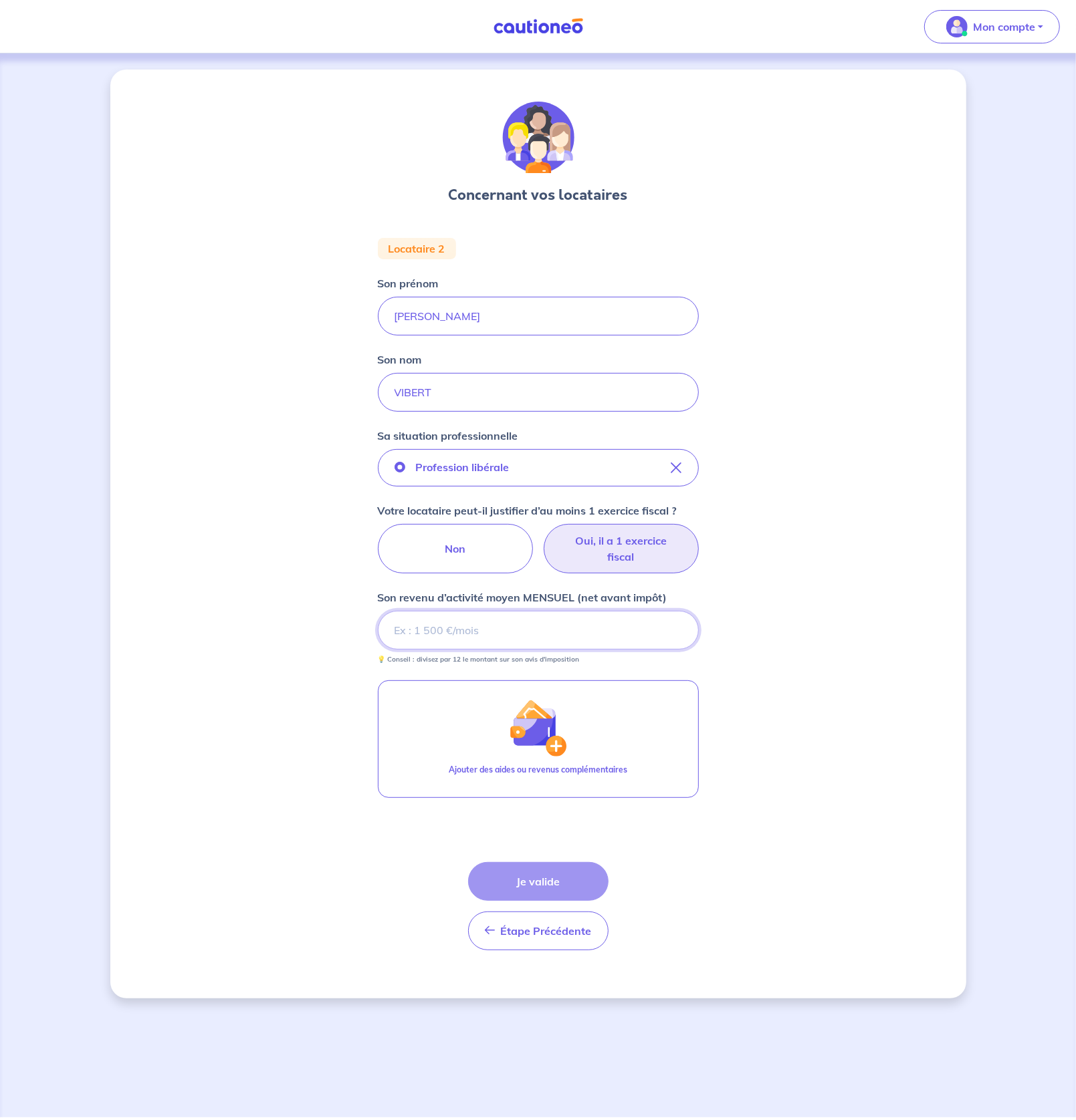
click at [484, 635] on input "Son revenu d’activité moyen MENSUEL (net avant impôt)" at bounding box center [538, 630] width 321 height 39
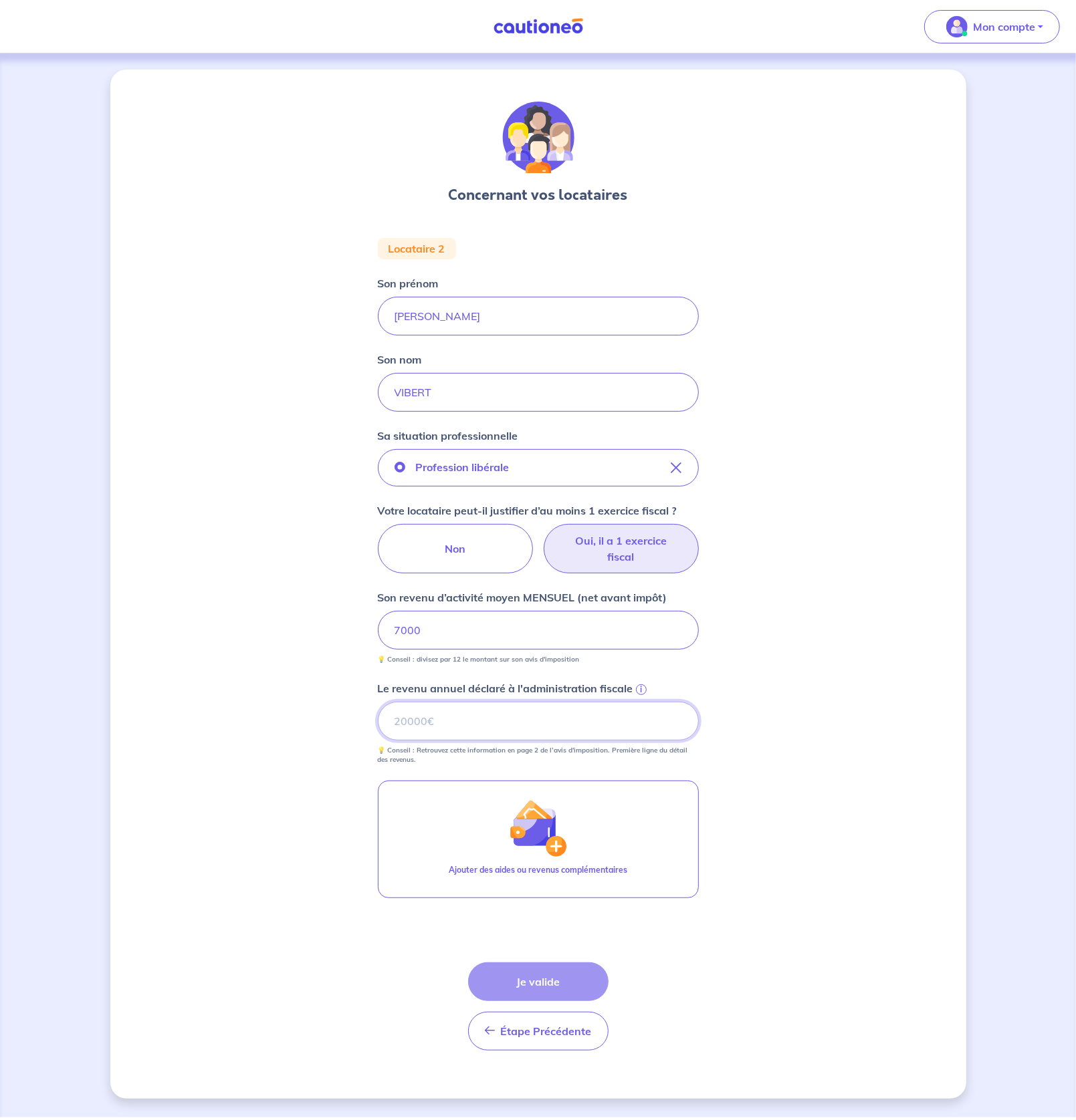
click at [500, 714] on input "Le revenu annuel déclaré à l'administration fiscale i" at bounding box center [538, 720] width 321 height 39
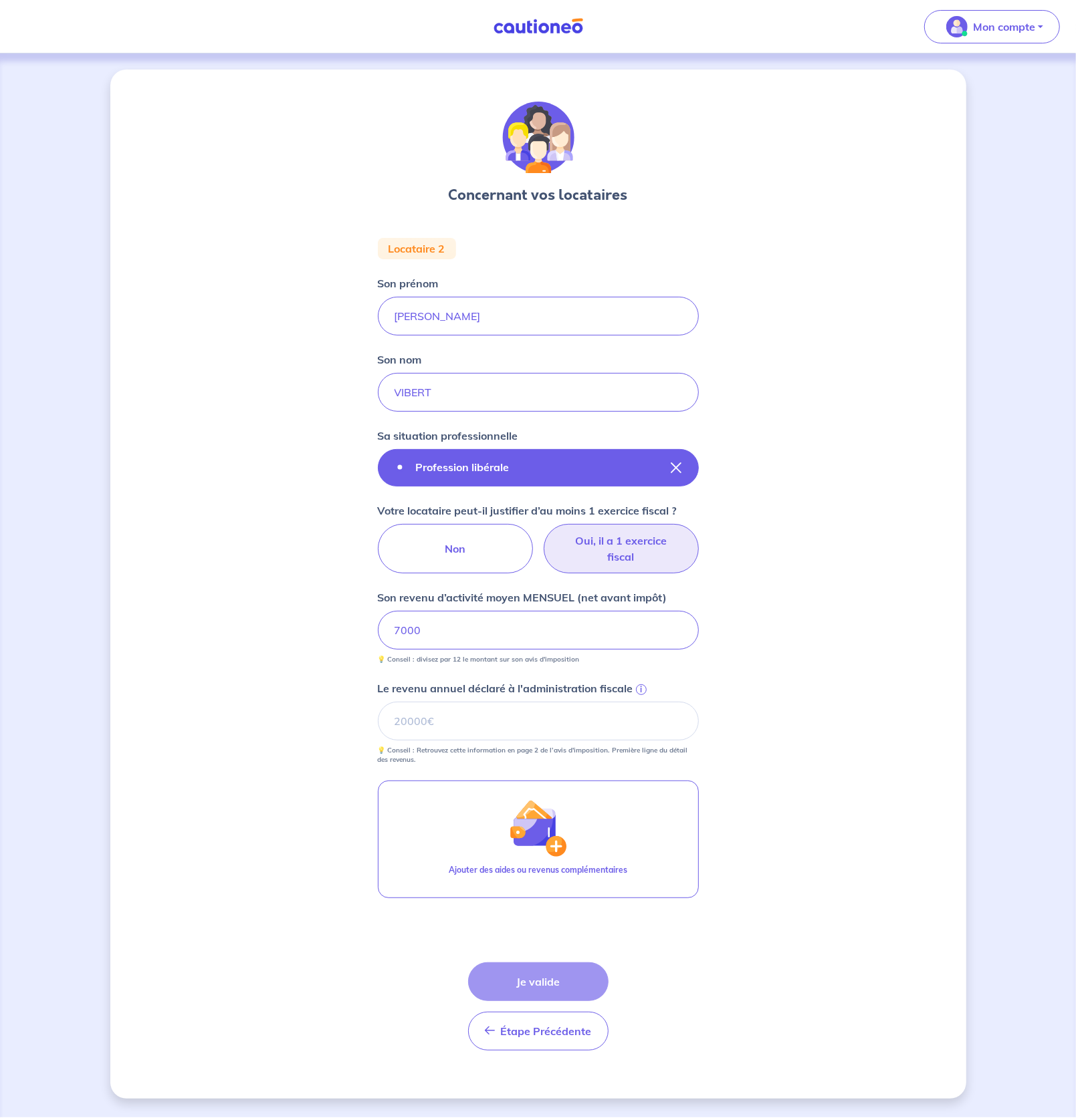
click at [549, 454] on button "Profession libérale" at bounding box center [538, 468] width 321 height 38
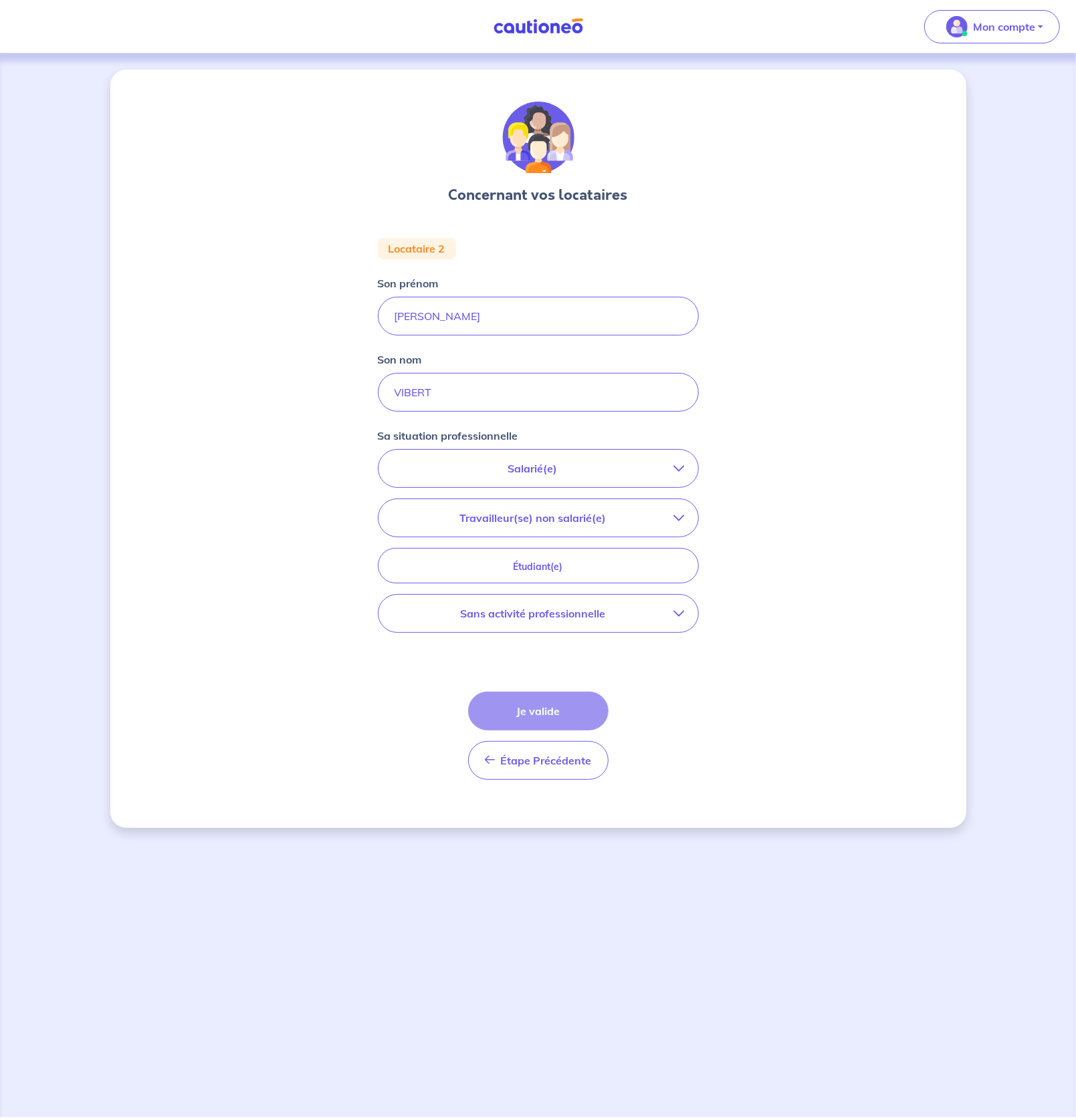
click at [667, 461] on p "Salarié(e)" at bounding box center [533, 468] width 282 height 16
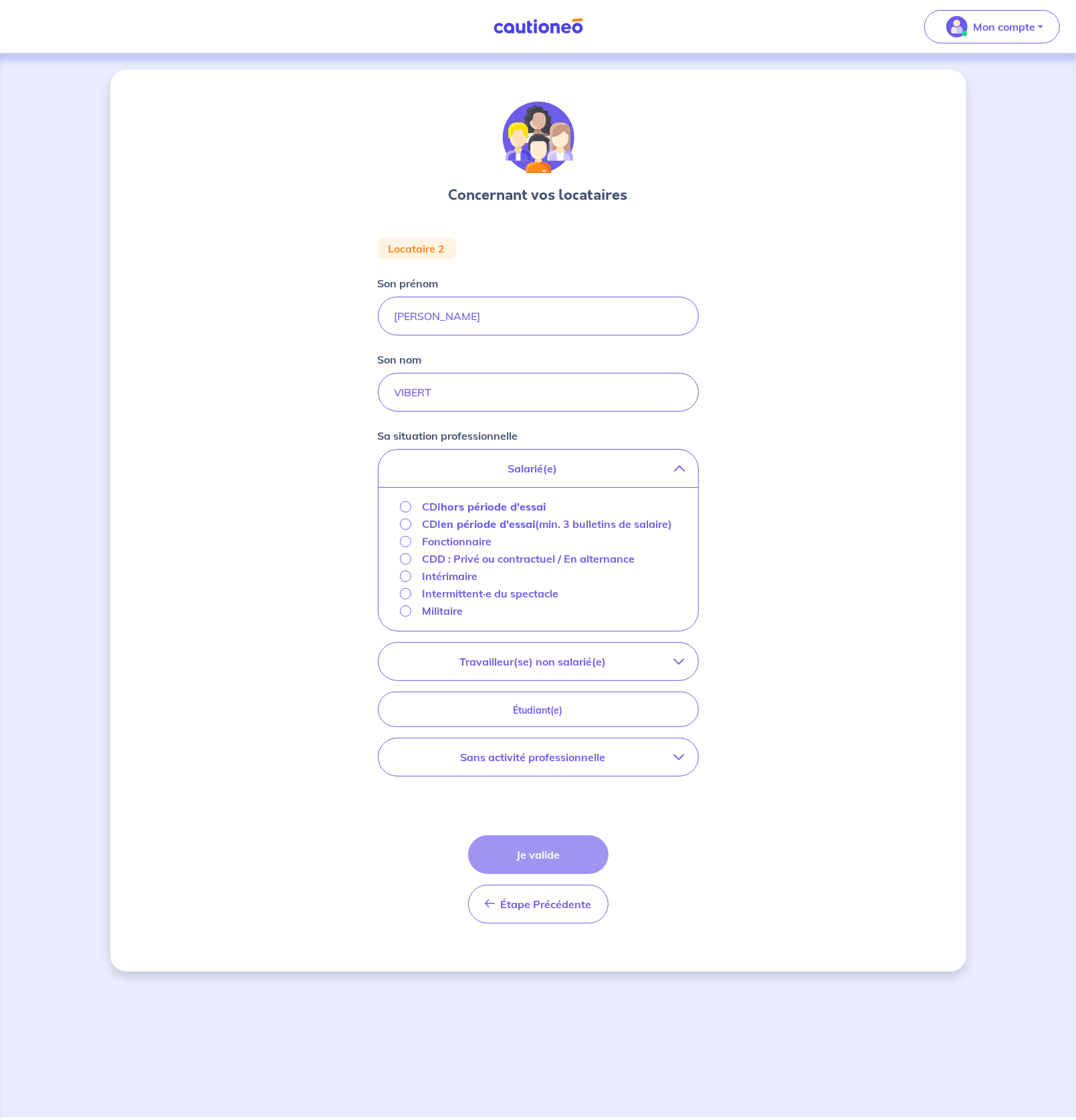
click at [675, 462] on button "Salarié(e)" at bounding box center [538, 468] width 320 height 38
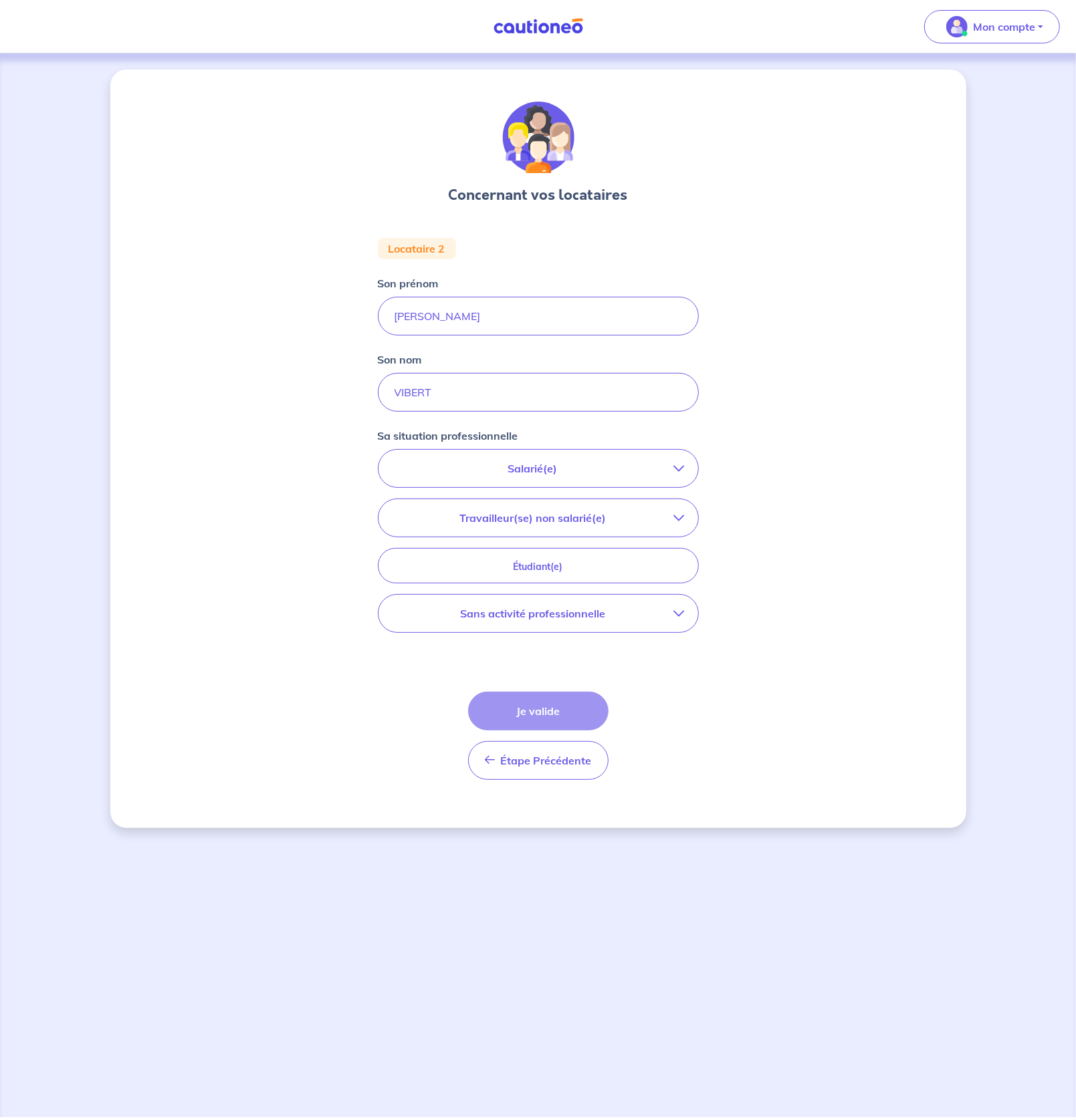
click at [642, 515] on p "Travailleur(se) non salarié(e)" at bounding box center [533, 517] width 282 height 16
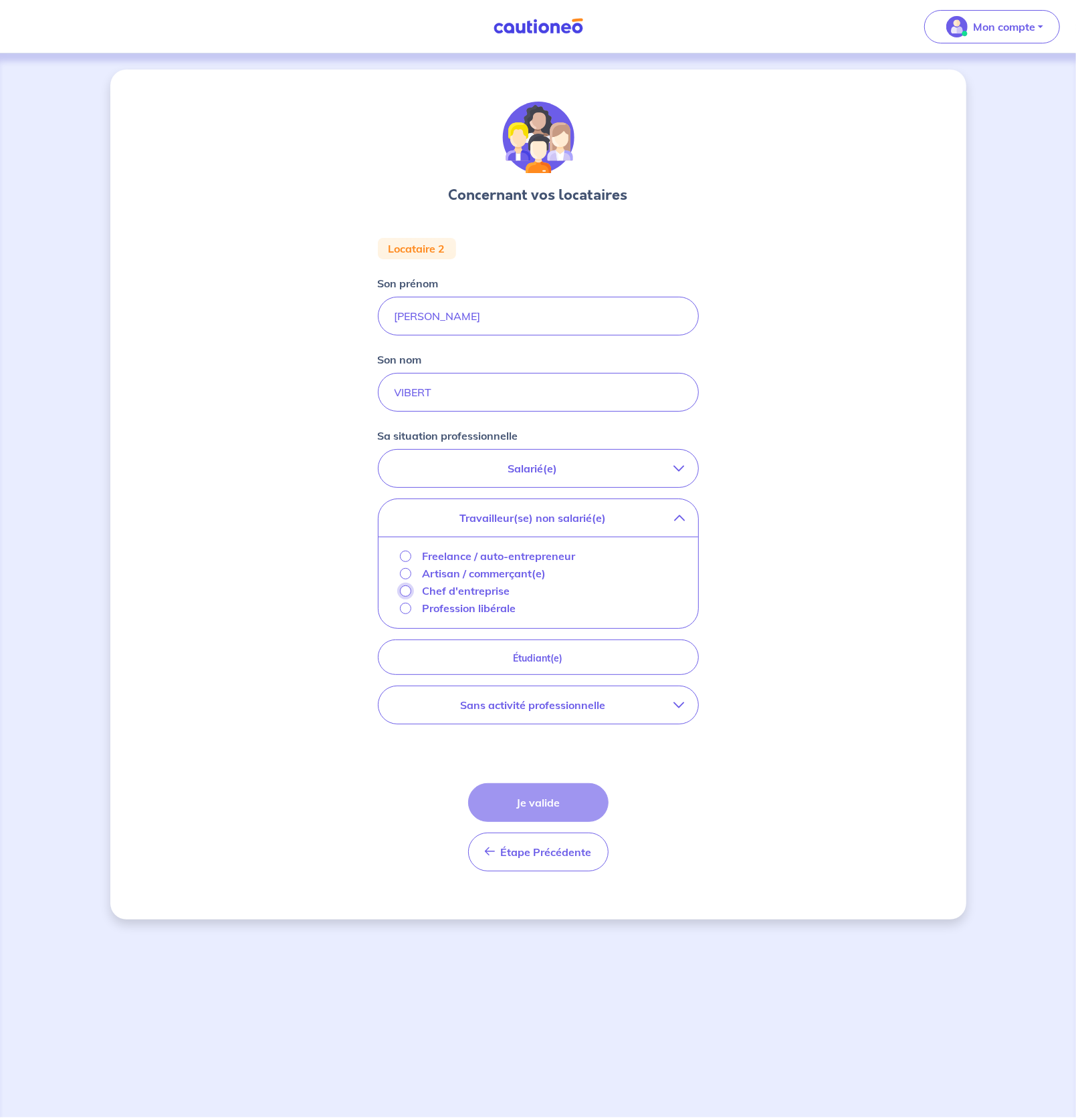
click at [407, 587] on input "Chef d'entreprise" at bounding box center [405, 592] width 11 height 11
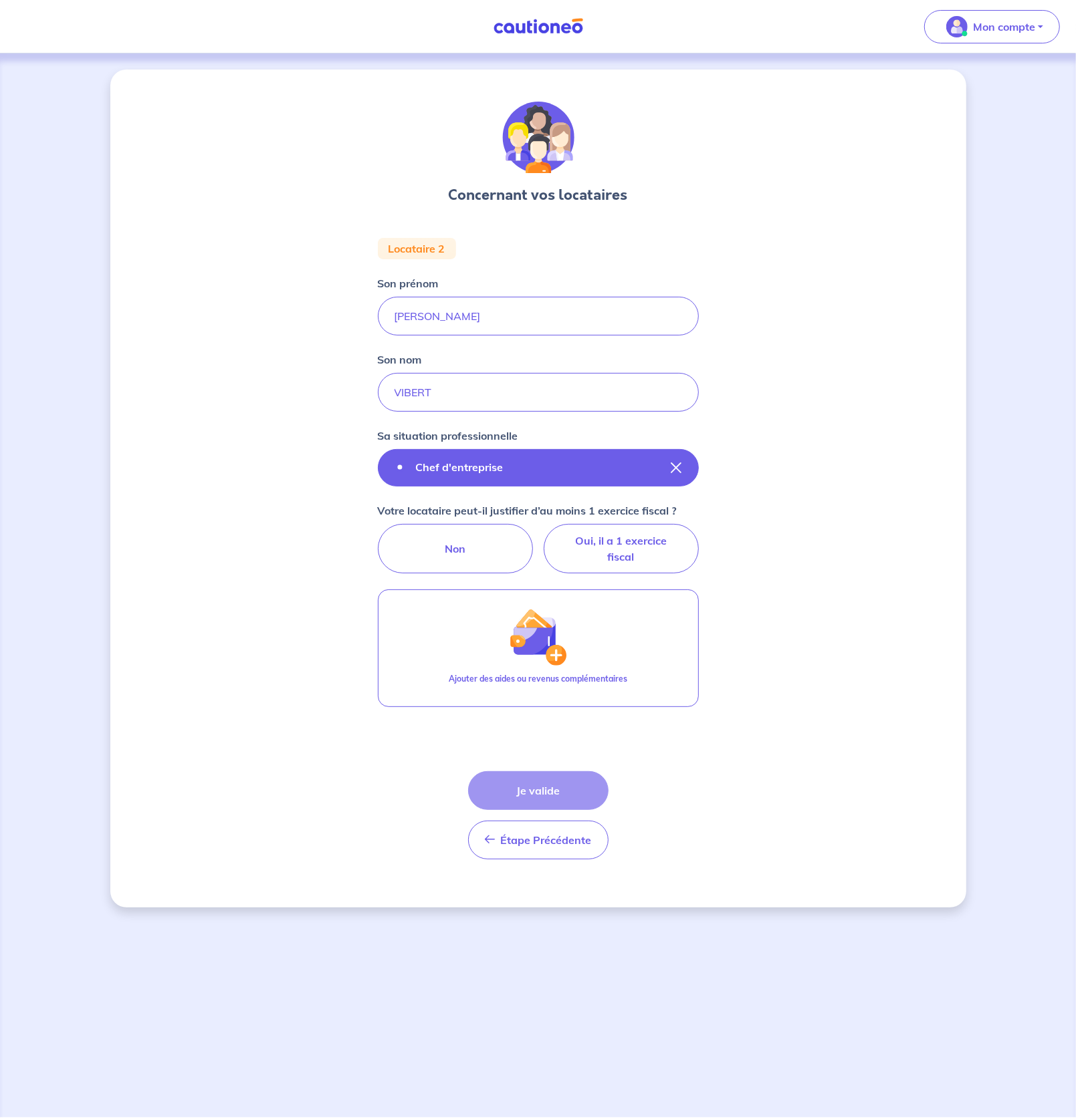
click at [462, 471] on p "Chef d'entreprise" at bounding box center [459, 466] width 87 height 16
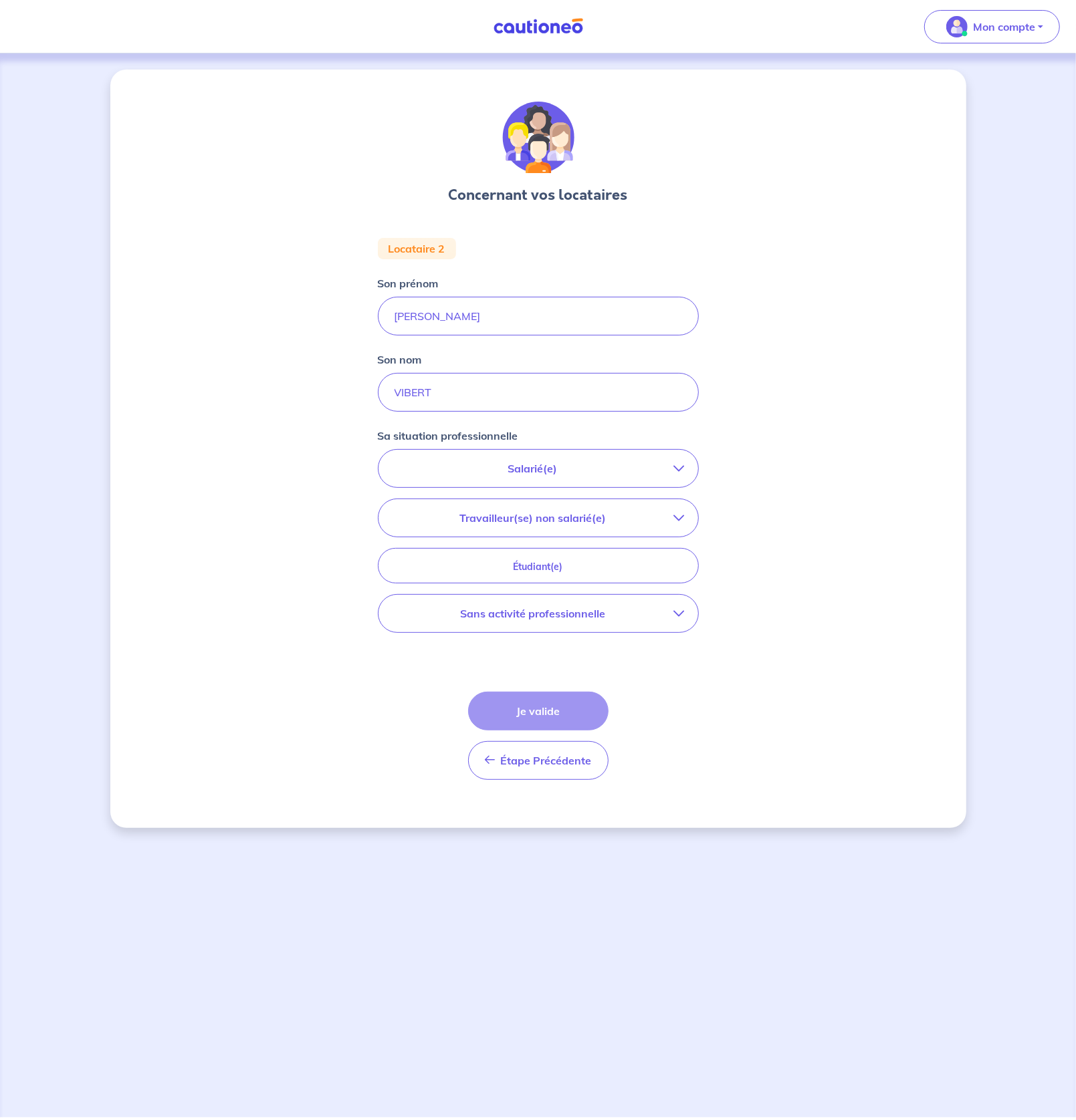
click at [609, 513] on p "Travailleur(se) non salarié(e)" at bounding box center [533, 517] width 282 height 16
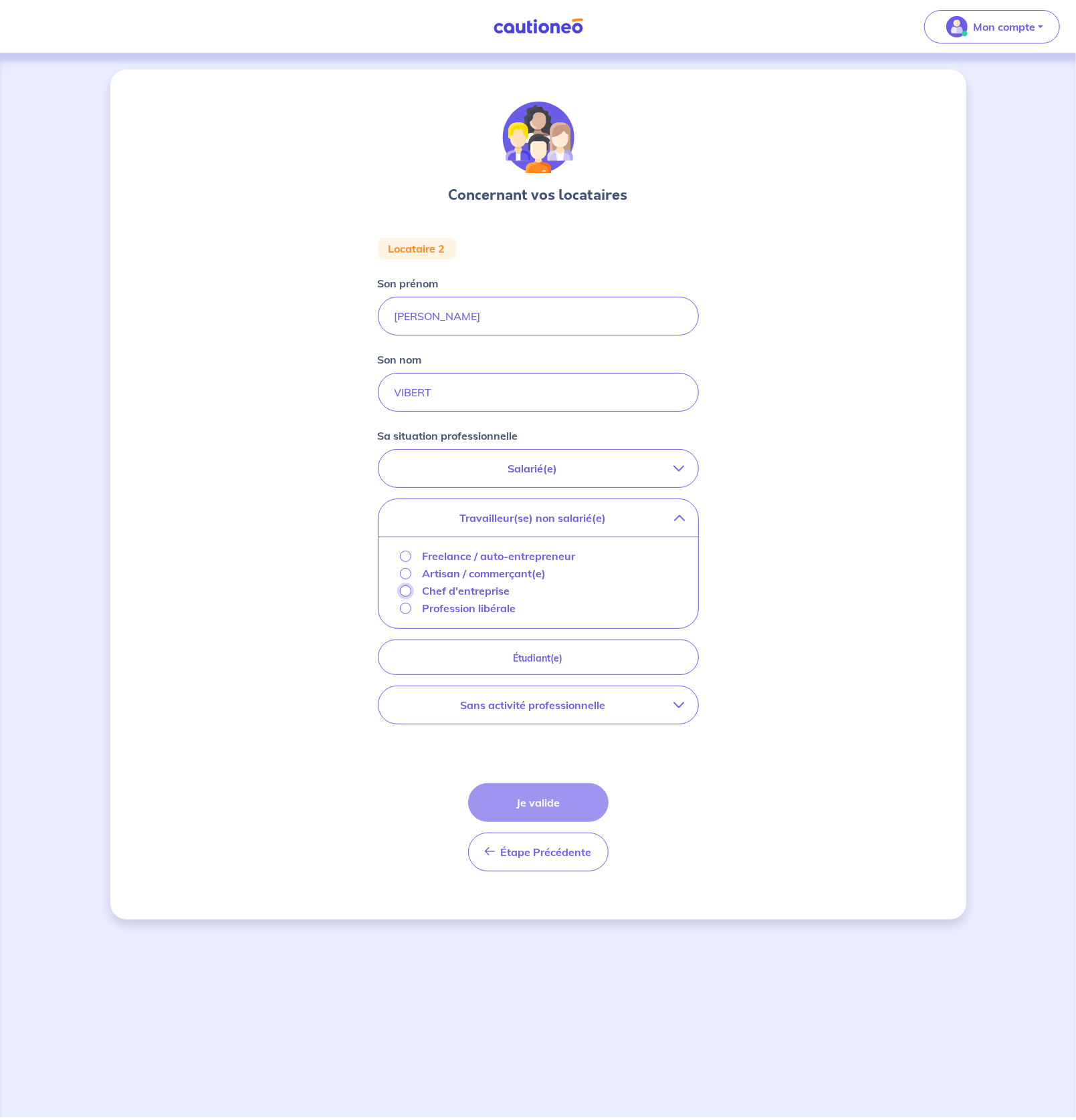
click at [409, 591] on input "Chef d'entreprise" at bounding box center [405, 592] width 11 height 11
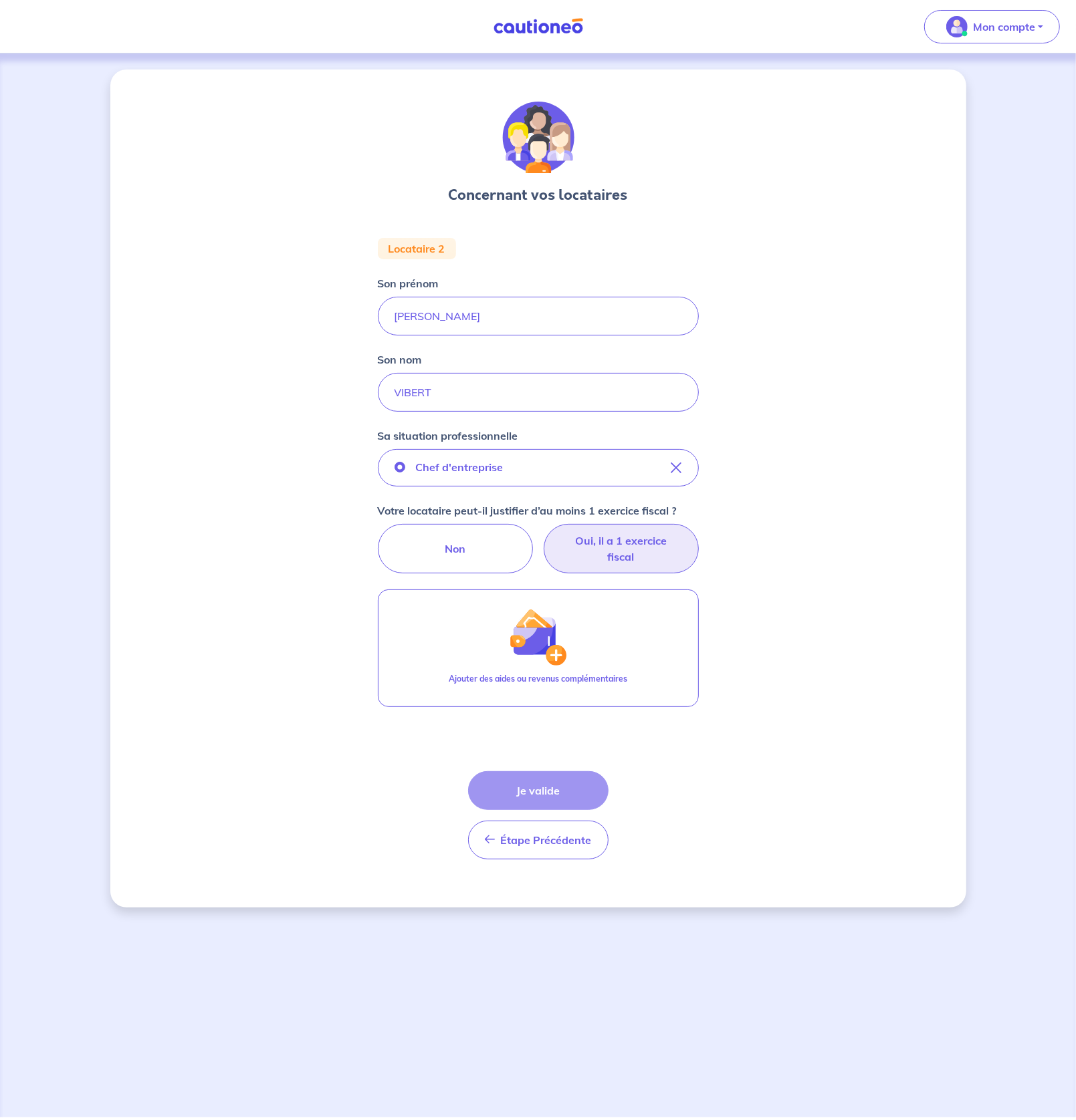
click at [641, 528] on label "Oui, il a 1 exercice fiscal" at bounding box center [621, 548] width 155 height 50
click at [543, 528] on input "Oui, il a 1 exercice fiscal" at bounding box center [537, 528] width 8 height 8
radio input "true"
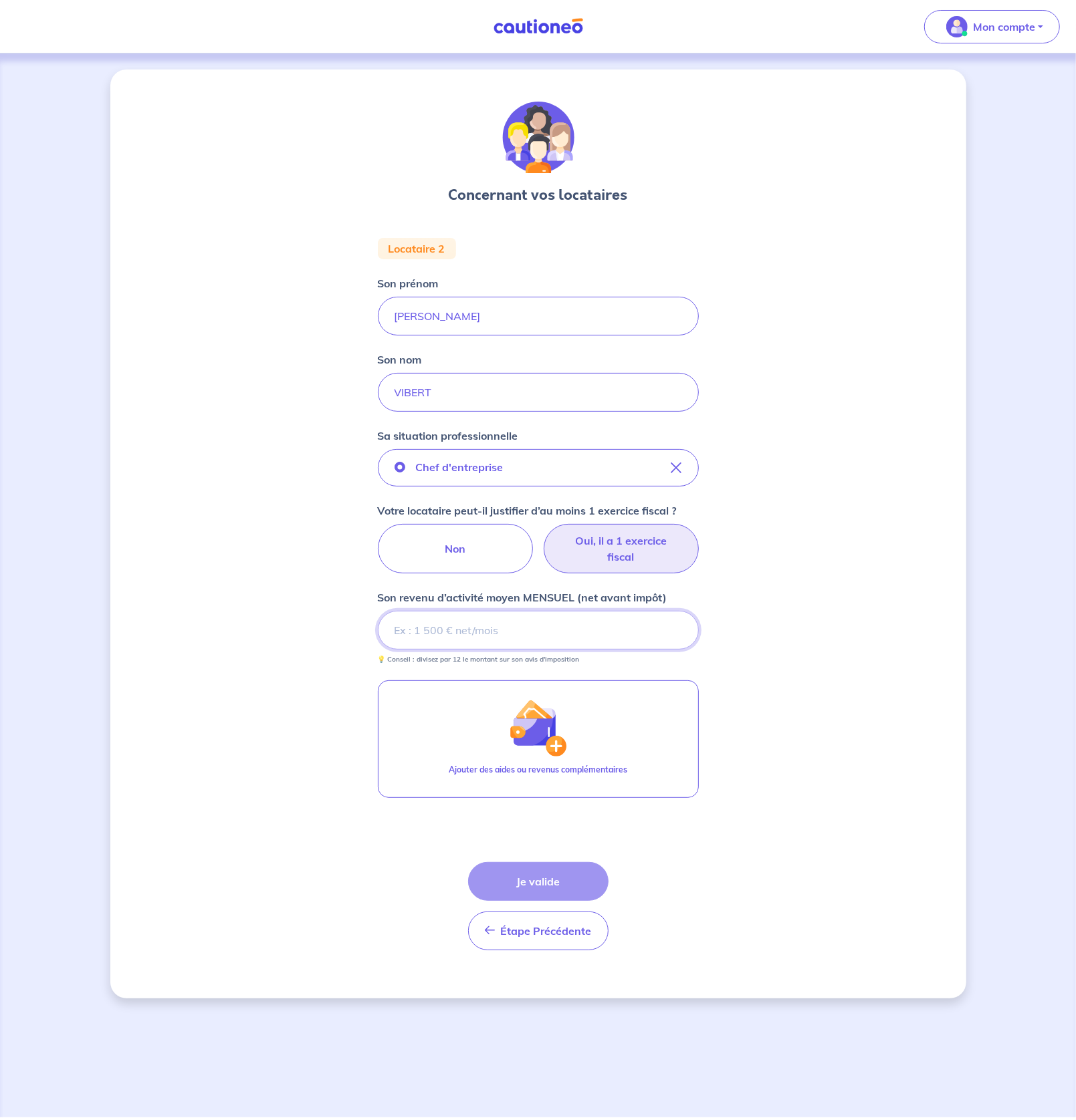
click at [477, 628] on input "Son revenu d’activité moyen MENSUEL (net avant impôt)" at bounding box center [538, 630] width 321 height 39
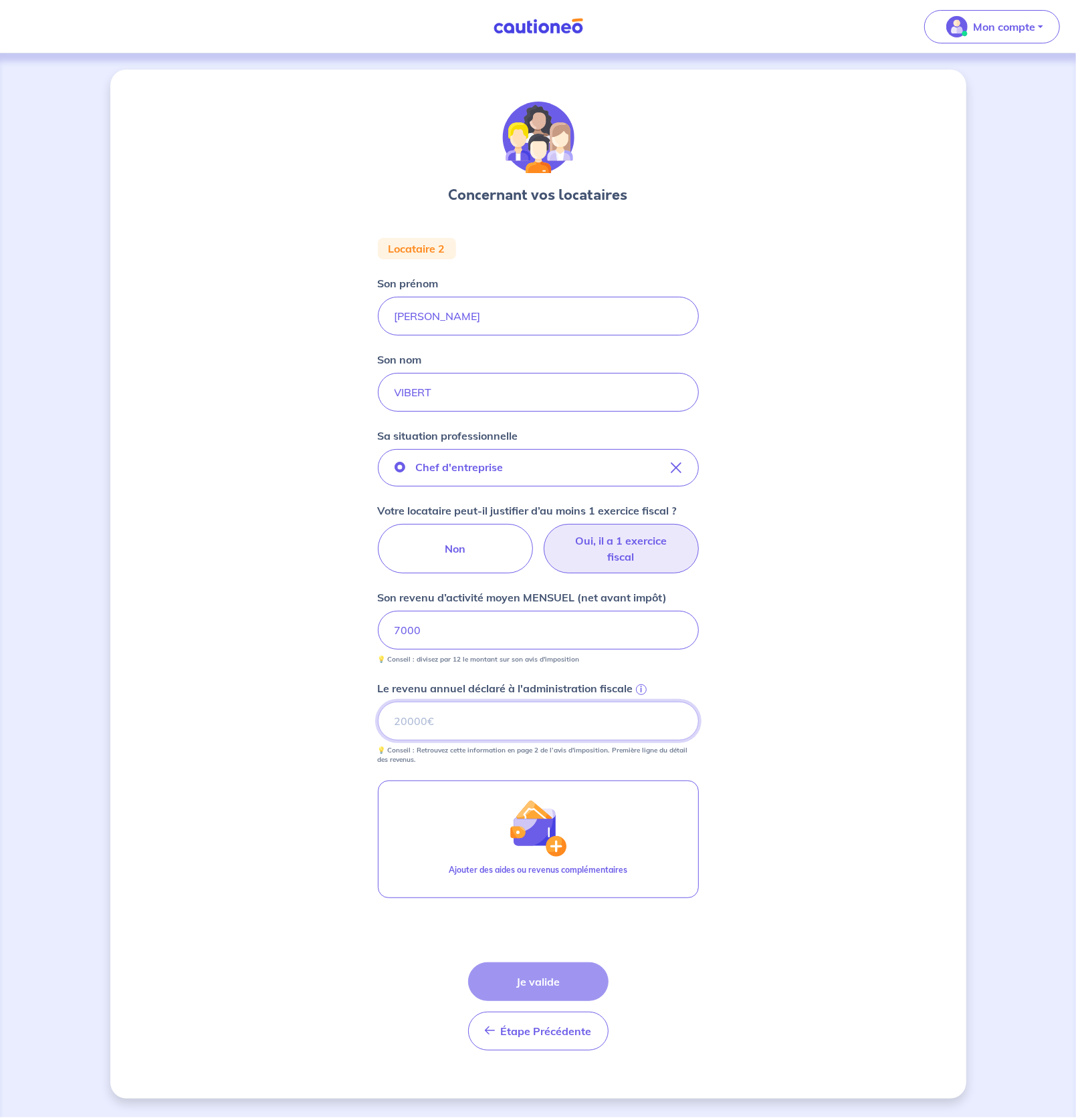
click at [500, 730] on input "Le revenu annuel déclaré à l'administration fiscale i" at bounding box center [538, 720] width 321 height 39
type input "61948"
click at [546, 984] on button "Je valide" at bounding box center [538, 982] width 140 height 39
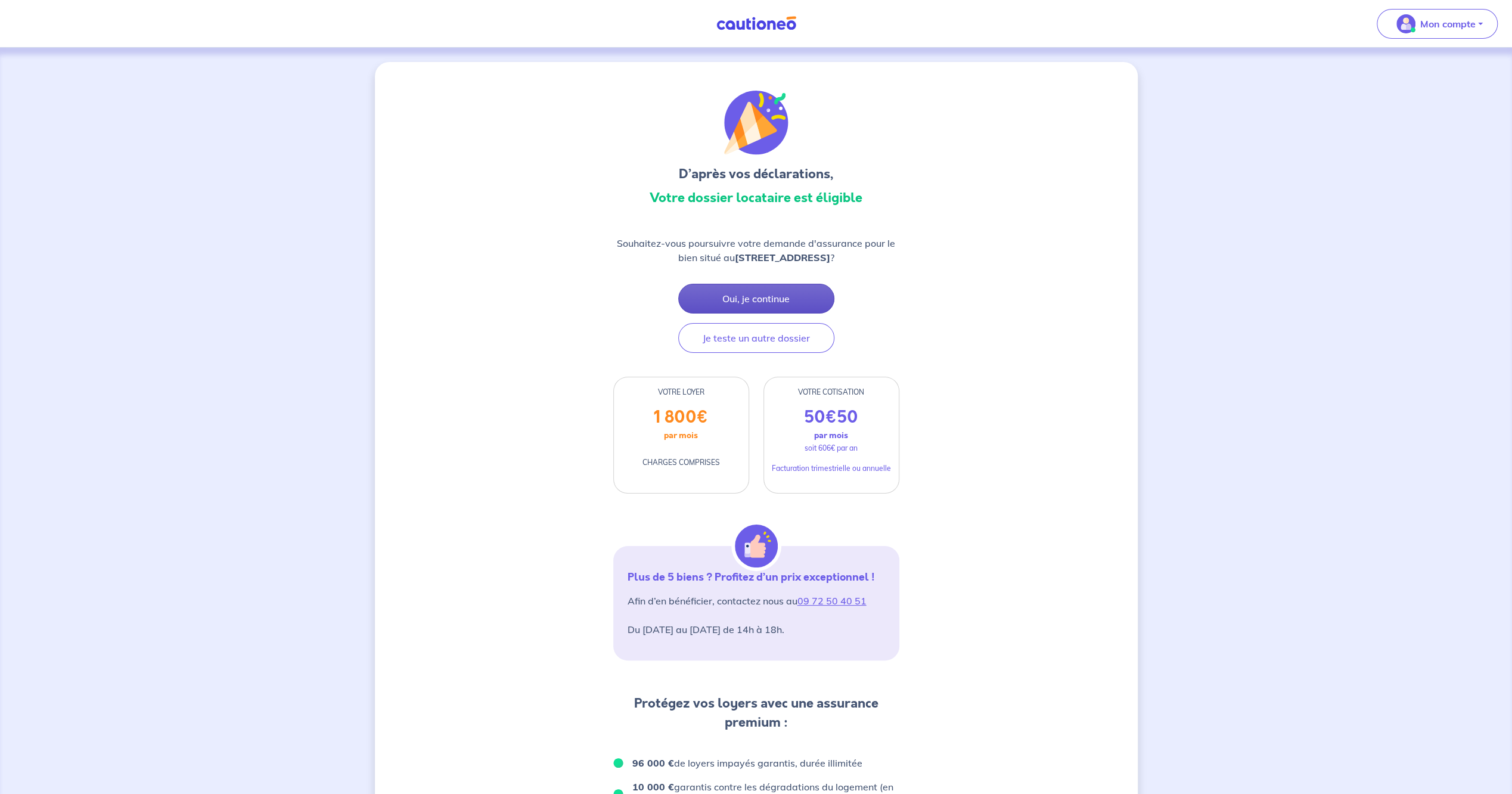
click at [749, 306] on button "Oui, je continue" at bounding box center [756, 298] width 156 height 30
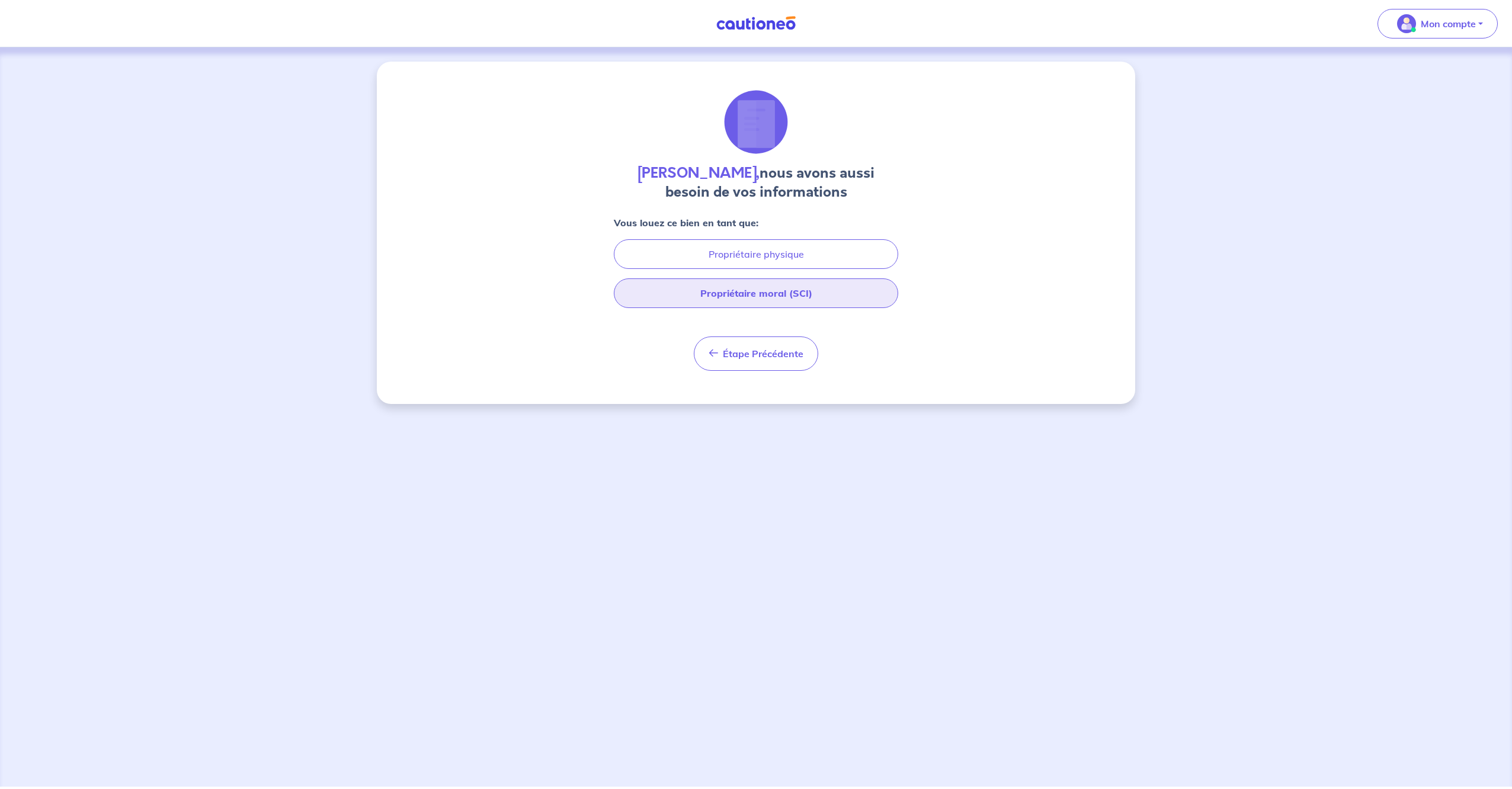
click at [789, 296] on button "Propriétaire moral (SCI)" at bounding box center [755, 293] width 284 height 30
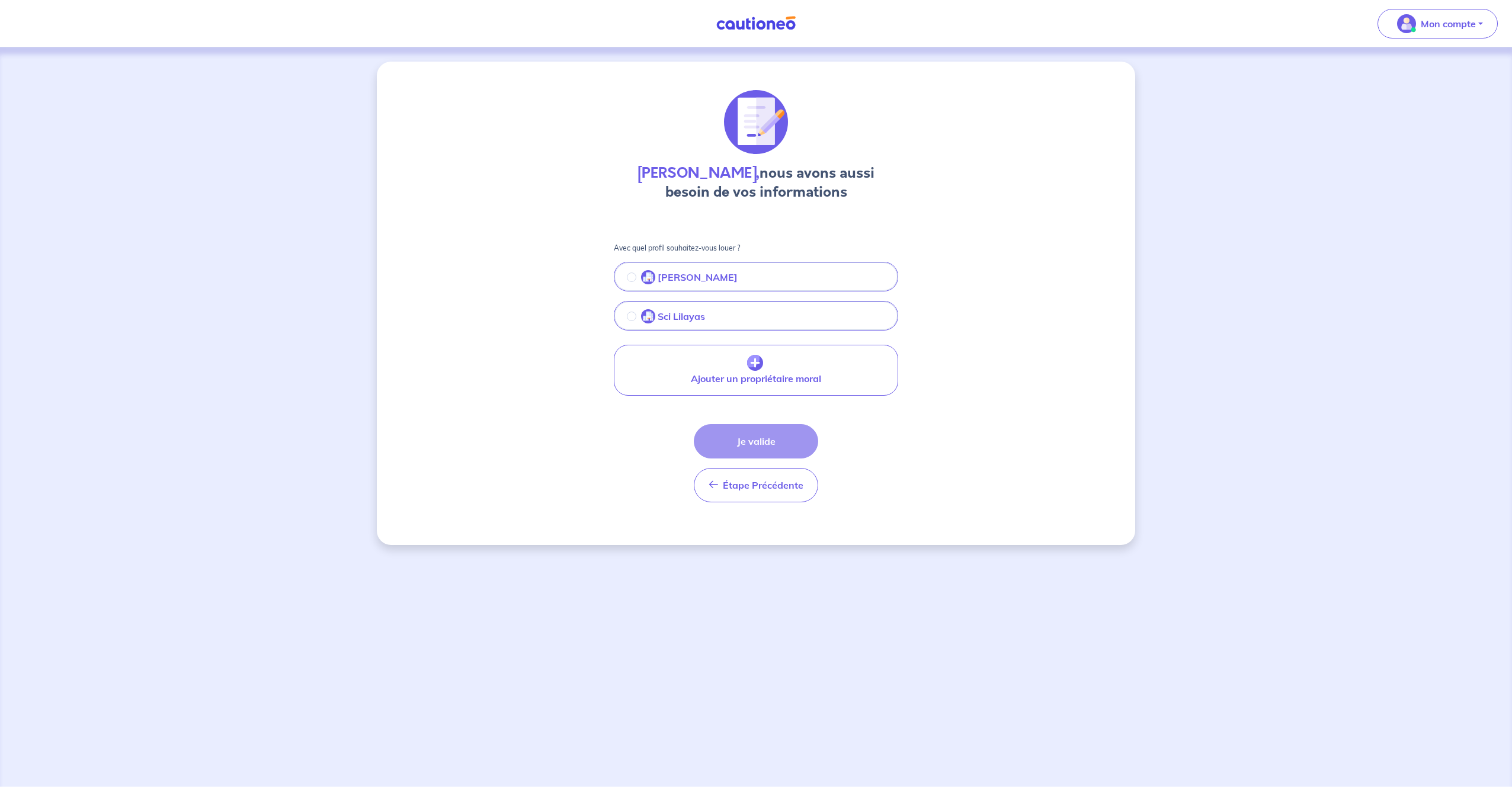
click at [728, 307] on button "Sci Lilayas" at bounding box center [756, 317] width 282 height 25
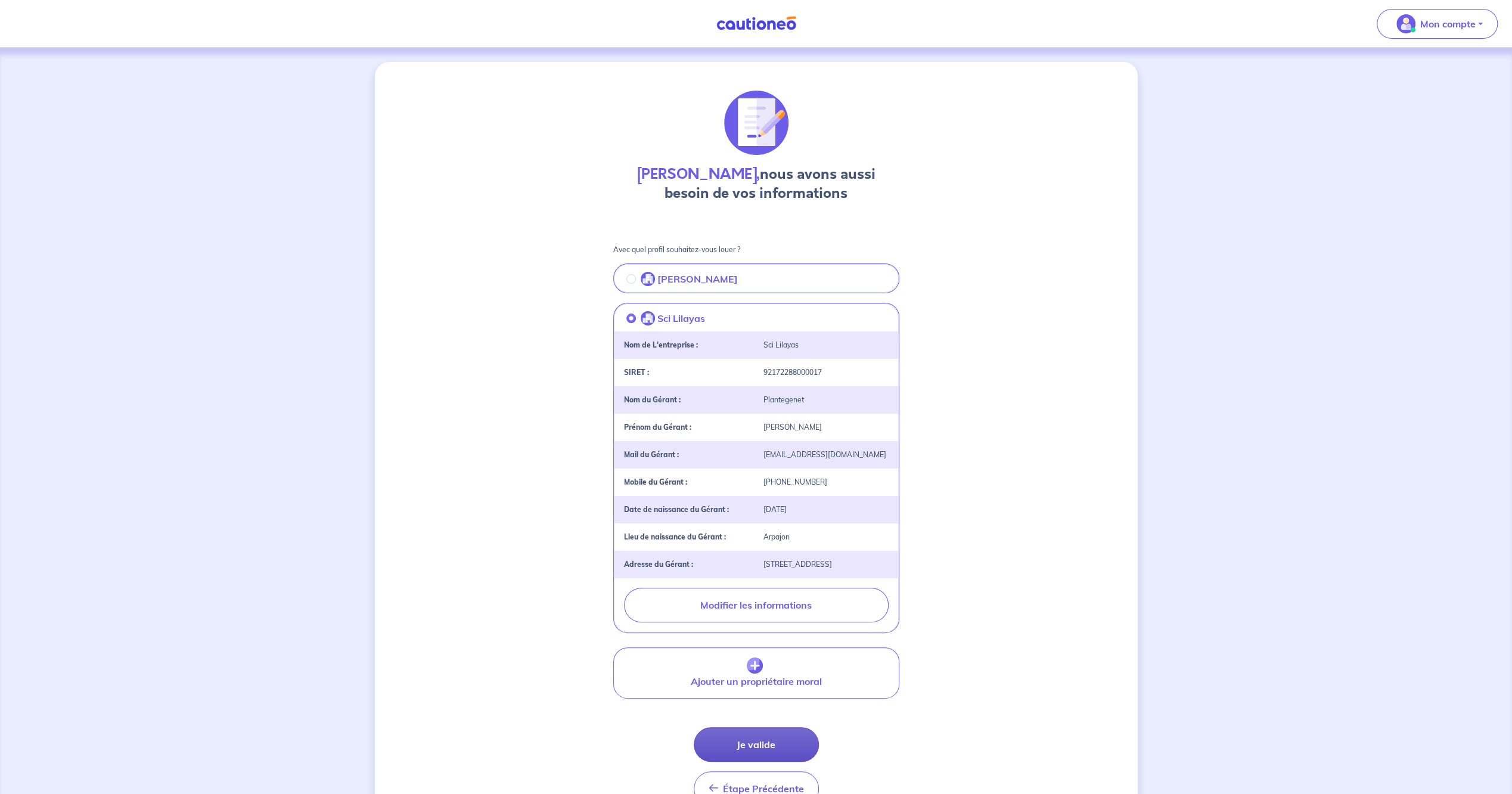
click at [796, 743] on button "Je valide" at bounding box center [755, 744] width 125 height 34
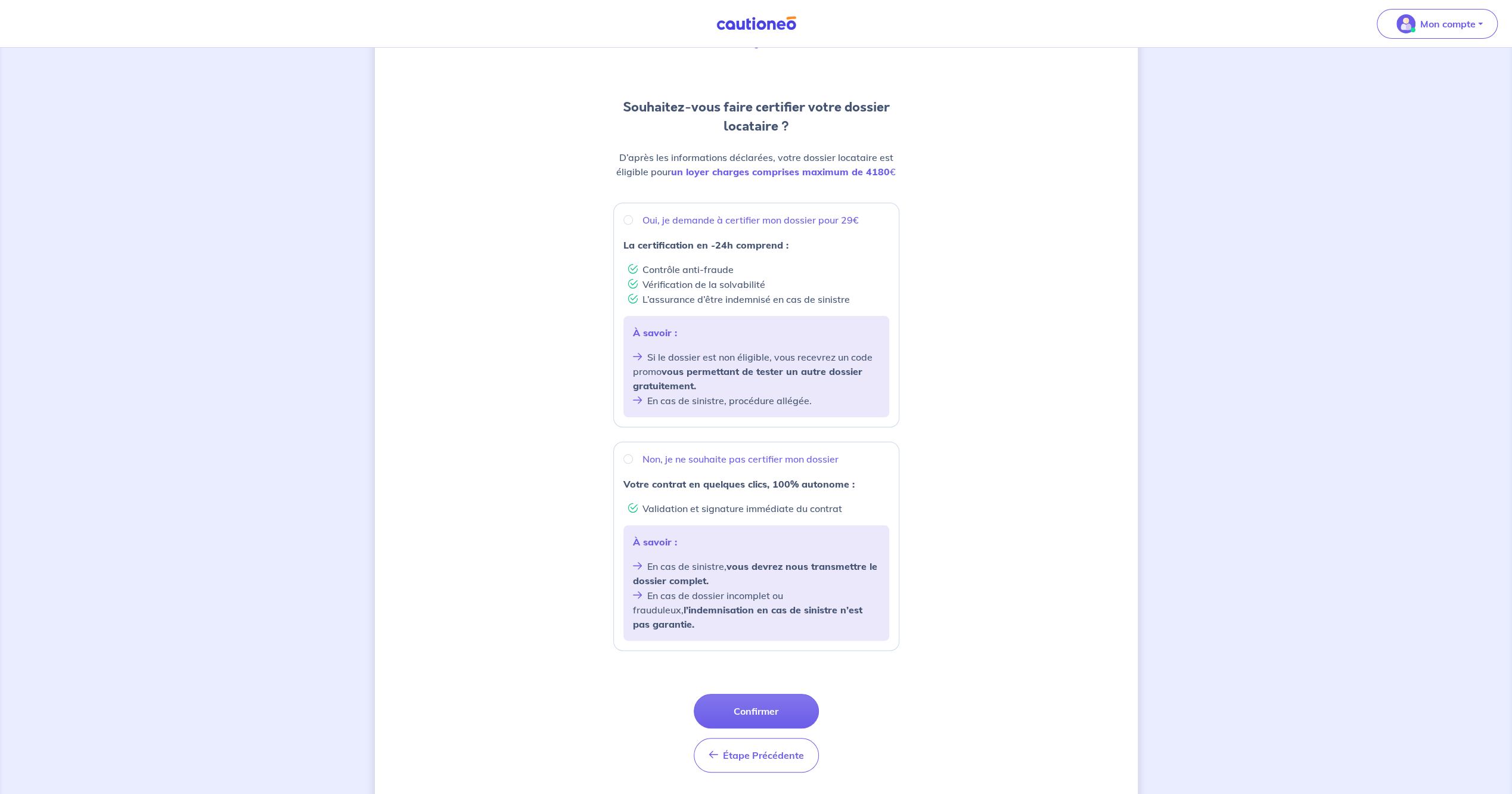
scroll to position [94, 0]
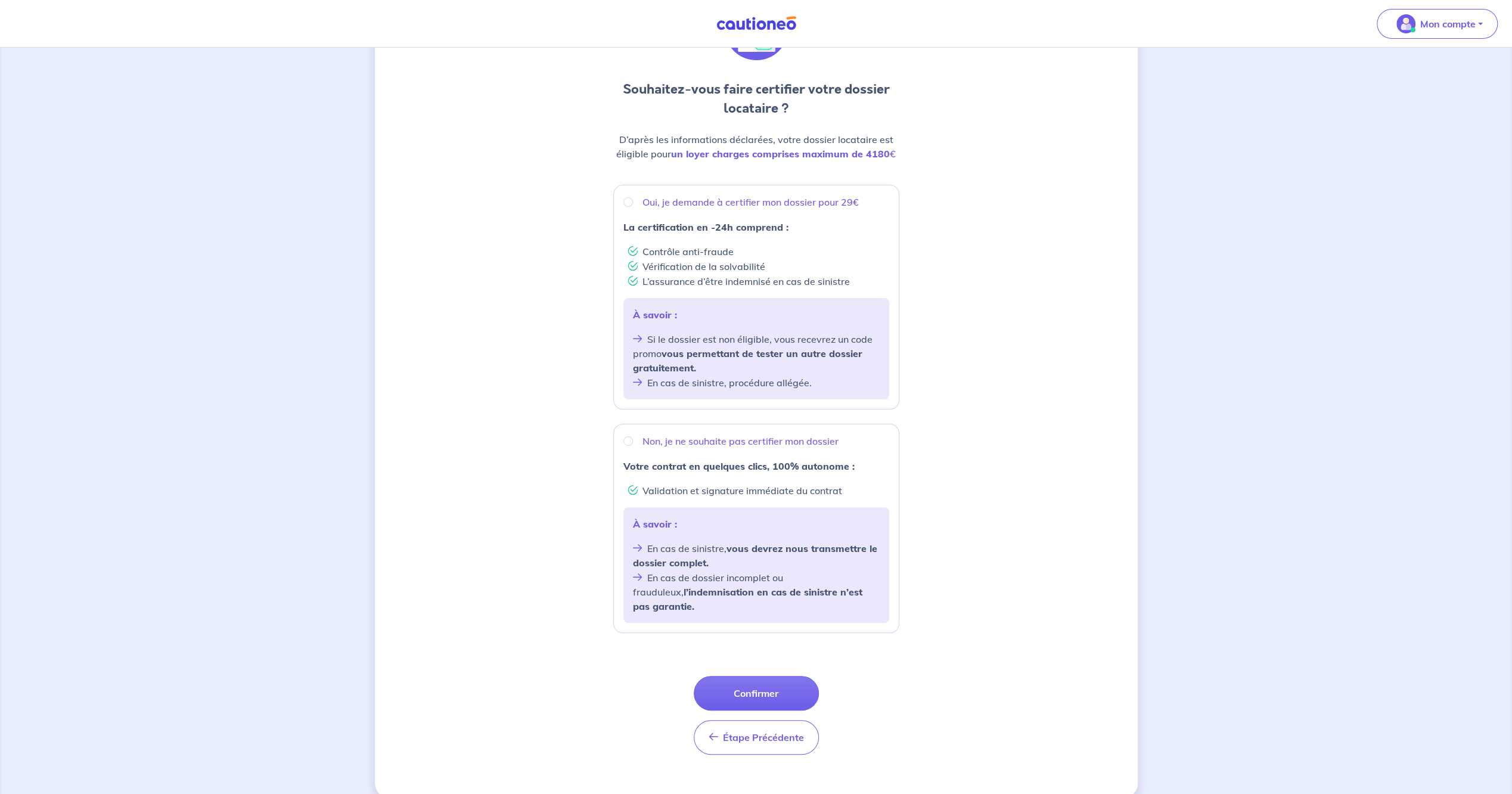
click at [672, 189] on div "Oui, je demande à certifier mon dossier pour 29€ La certification en -24h compr…" at bounding box center [756, 297] width 286 height 225
radio input "true"
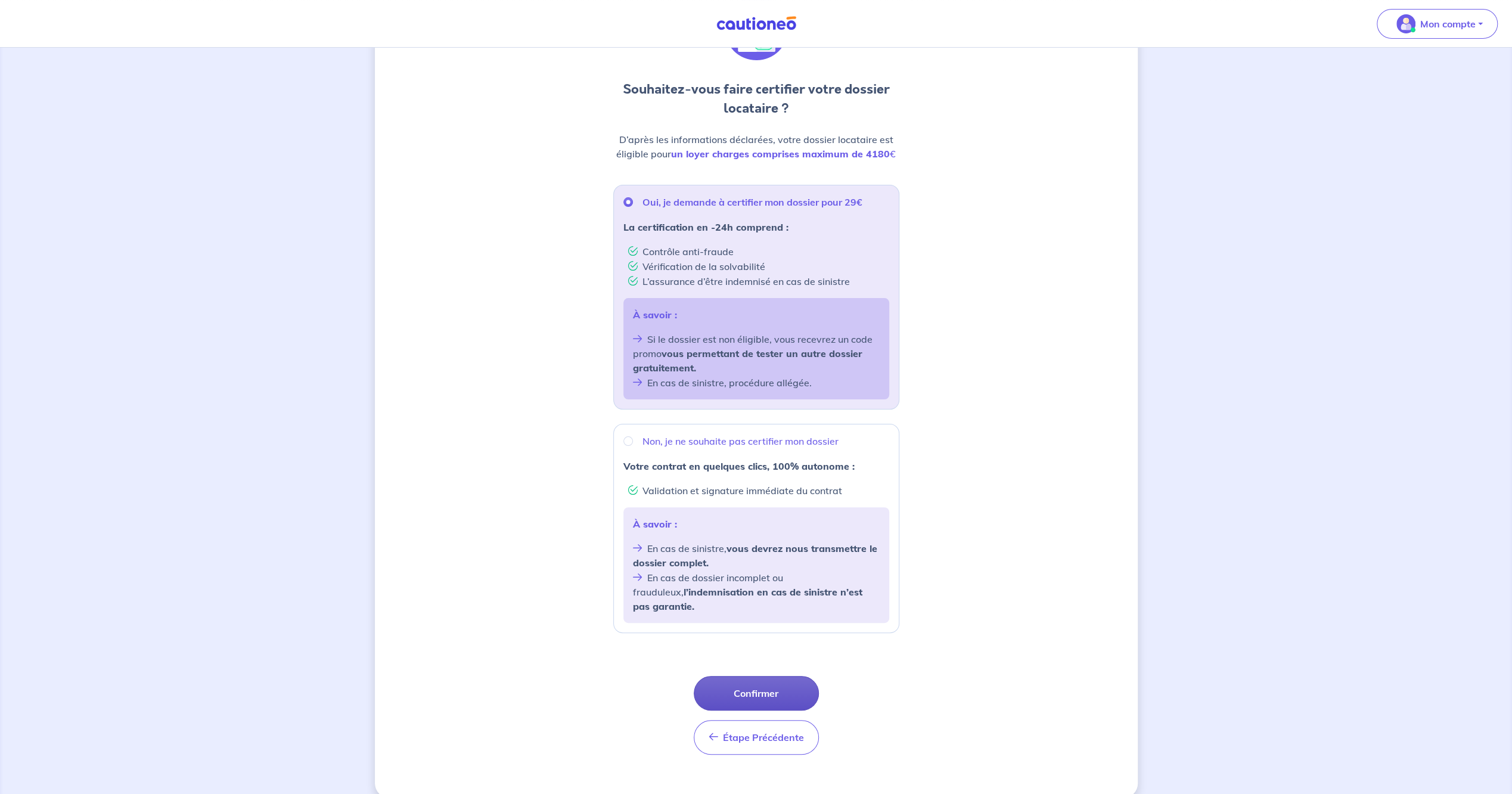
click at [764, 692] on button "Confirmer" at bounding box center [755, 693] width 125 height 34
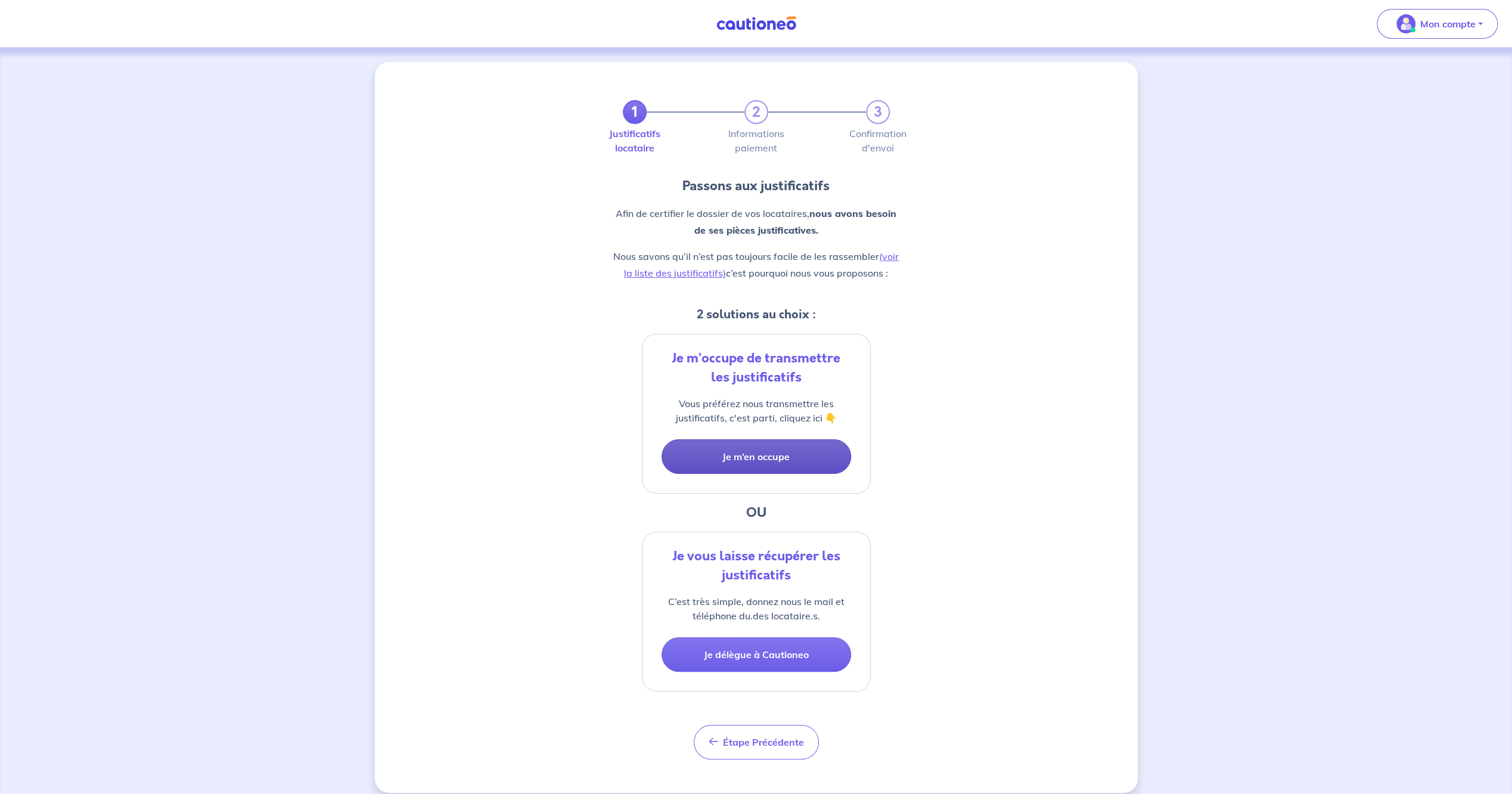
click at [827, 449] on button "Je m’en occupe" at bounding box center [756, 456] width 189 height 34
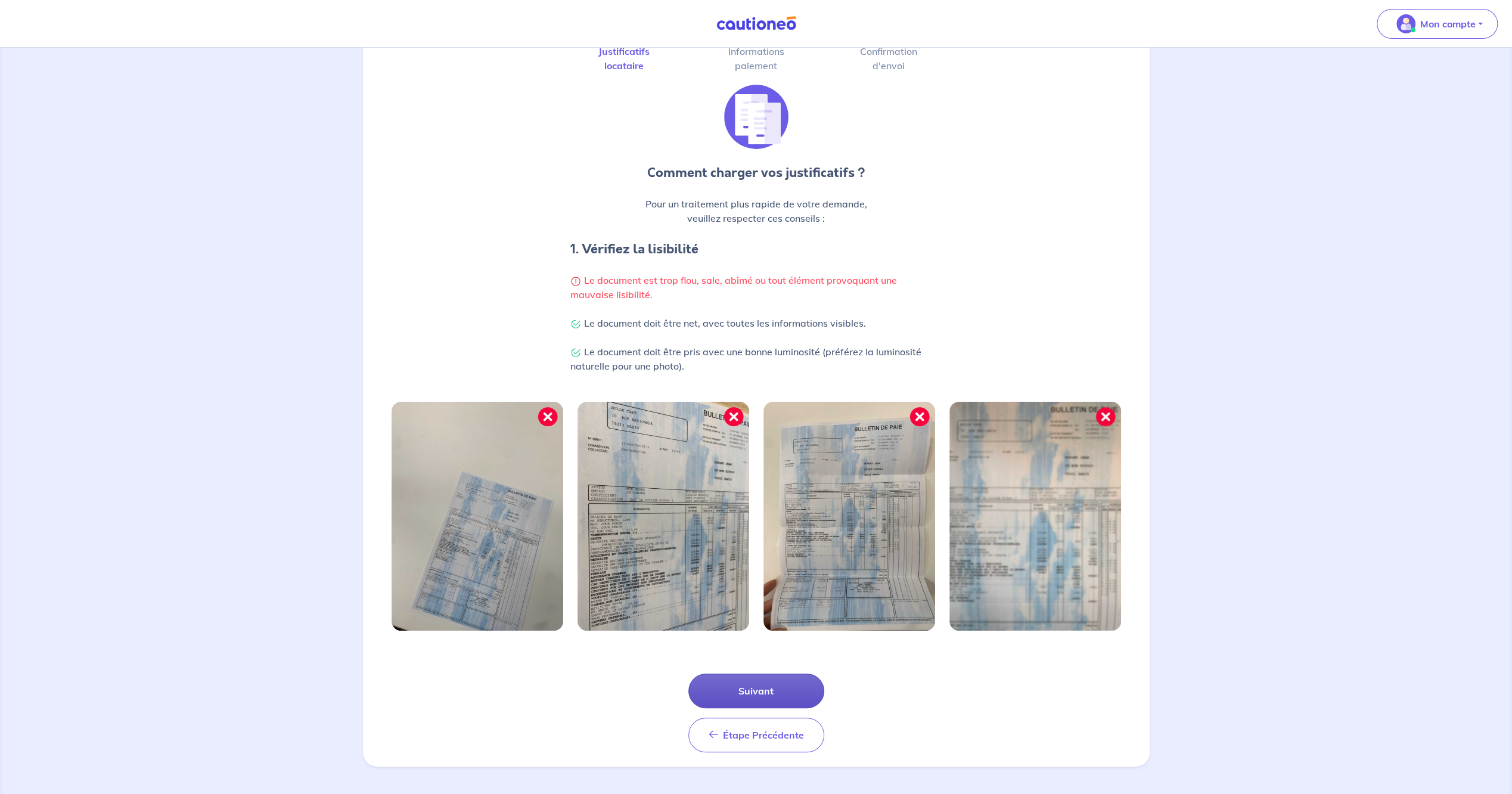
click at [757, 682] on button "Suivant" at bounding box center [756, 690] width 136 height 34
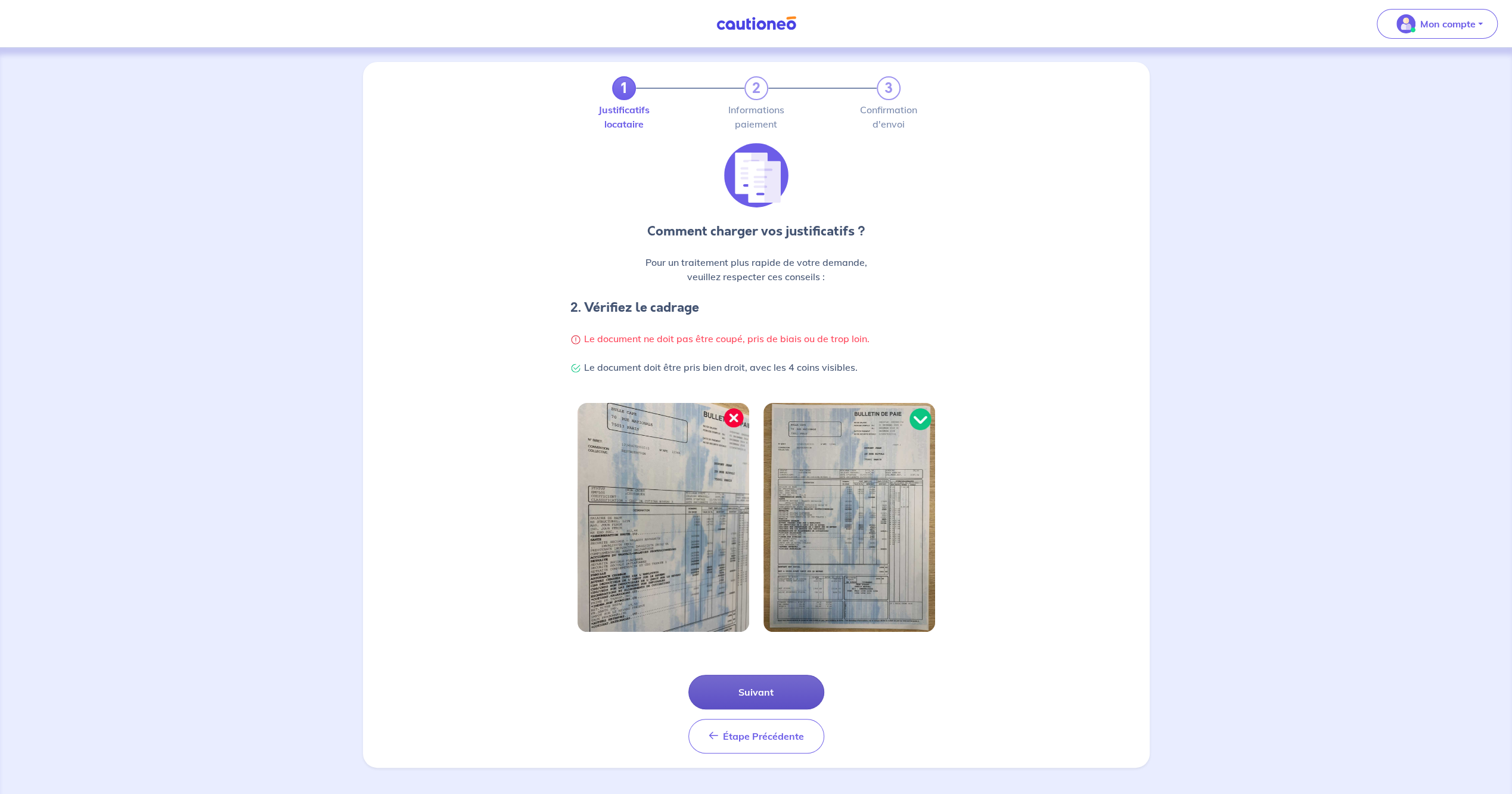
click at [755, 687] on button "Suivant" at bounding box center [756, 692] width 136 height 34
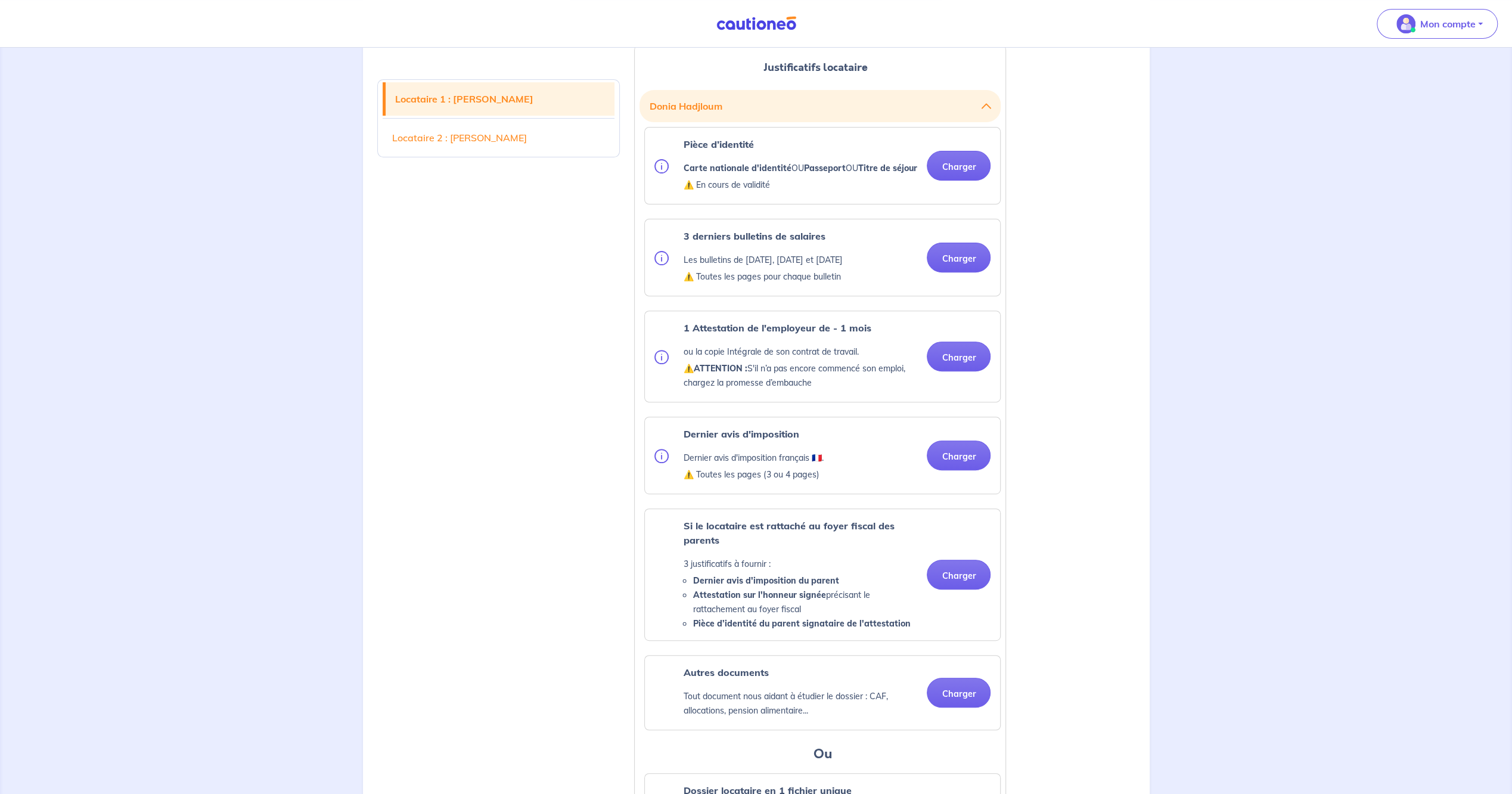
scroll to position [318, 0]
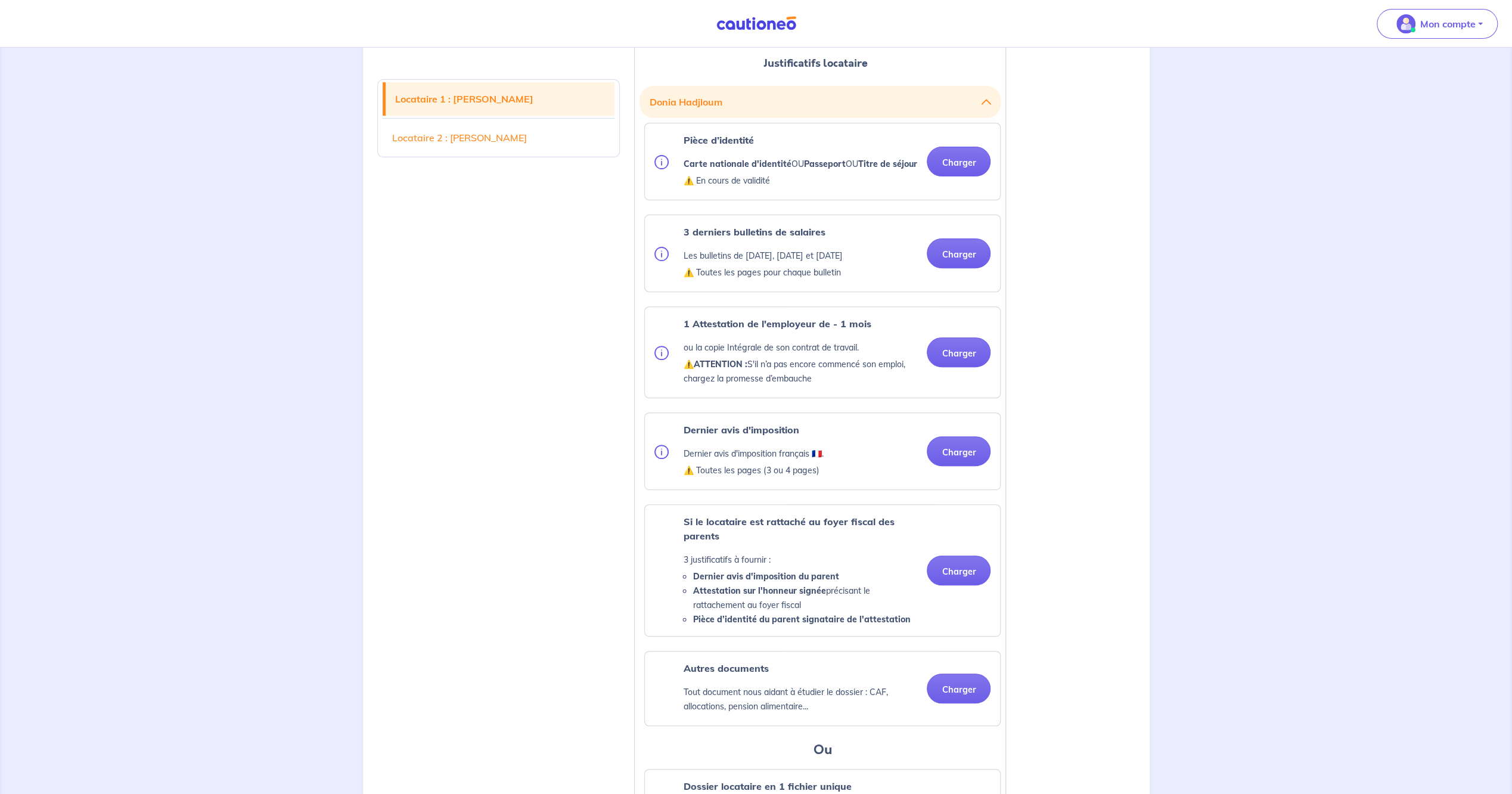
drag, startPoint x: 612, startPoint y: 485, endPoint x: 488, endPoint y: 485, distance: 124.0
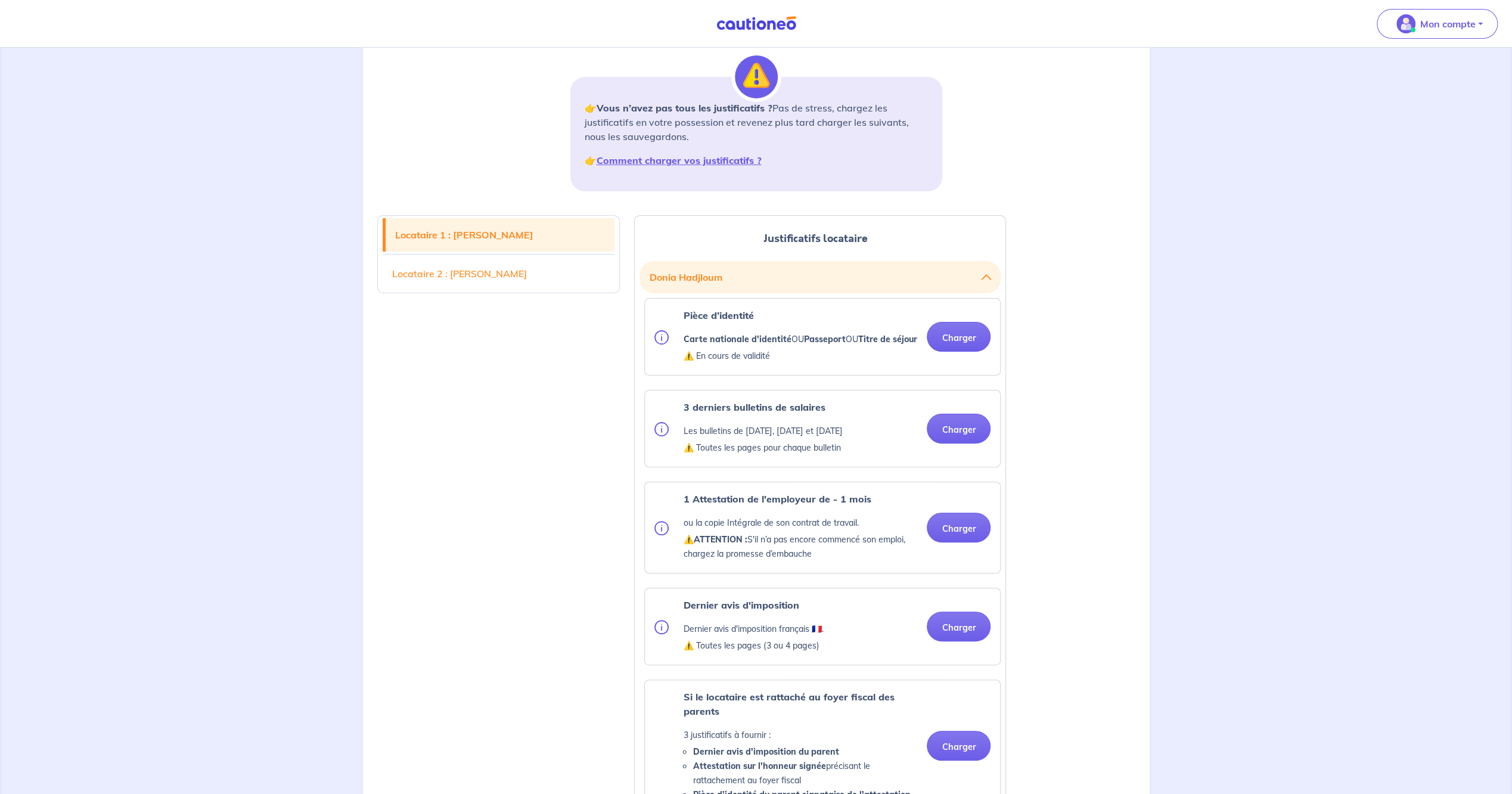
scroll to position [0, 0]
